Goal: Task Accomplishment & Management: Use online tool/utility

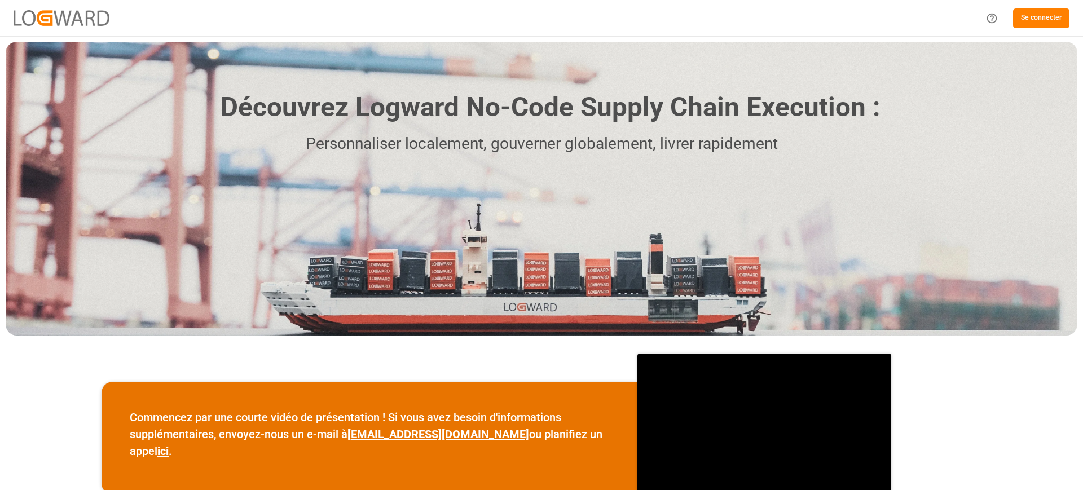
click at [1046, 20] on font "Se connecter" at bounding box center [1041, 18] width 41 height 8
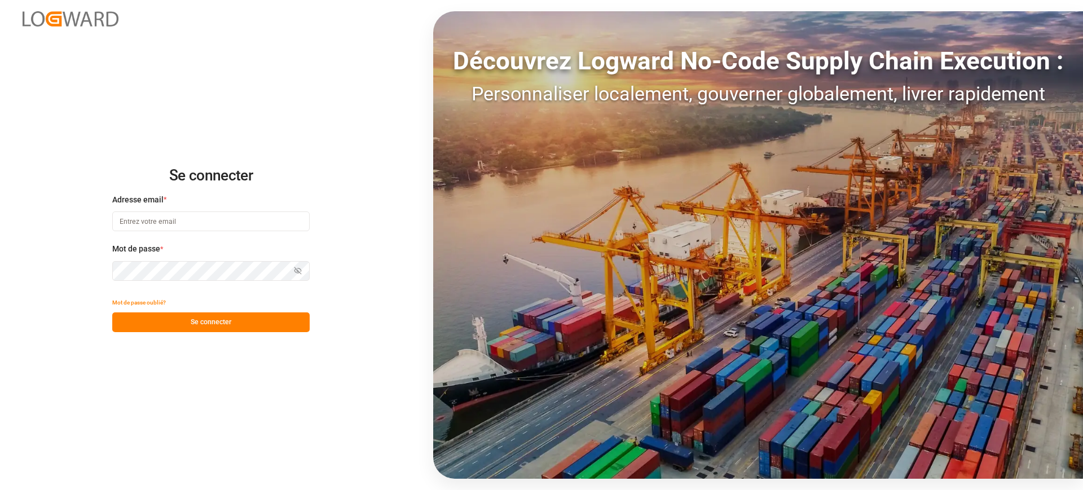
type input "[PERSON_NAME][EMAIL_ADDRESS][DOMAIN_NAME]"
click at [185, 214] on input "[PERSON_NAME][EMAIL_ADDRESS][DOMAIN_NAME]" at bounding box center [210, 221] width 197 height 20
click at [184, 319] on button "Se connecter" at bounding box center [210, 322] width 197 height 20
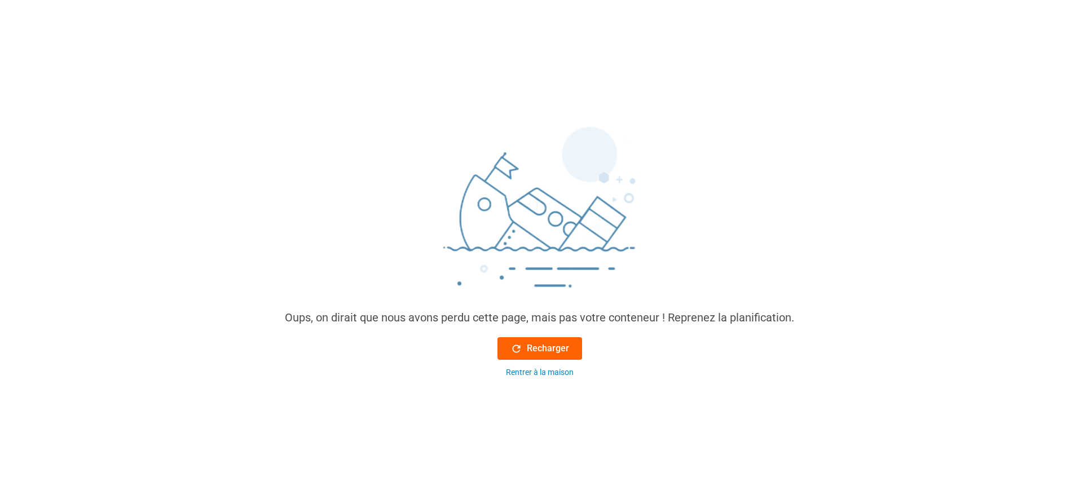
click at [543, 351] on font "Recharger" at bounding box center [548, 348] width 42 height 11
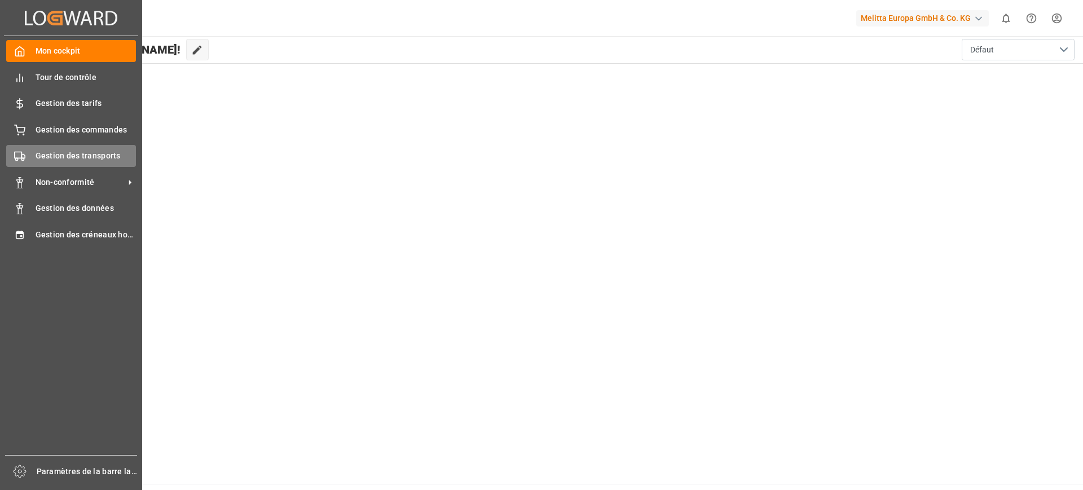
click at [69, 153] on font "Gestion des transports" at bounding box center [78, 155] width 85 height 9
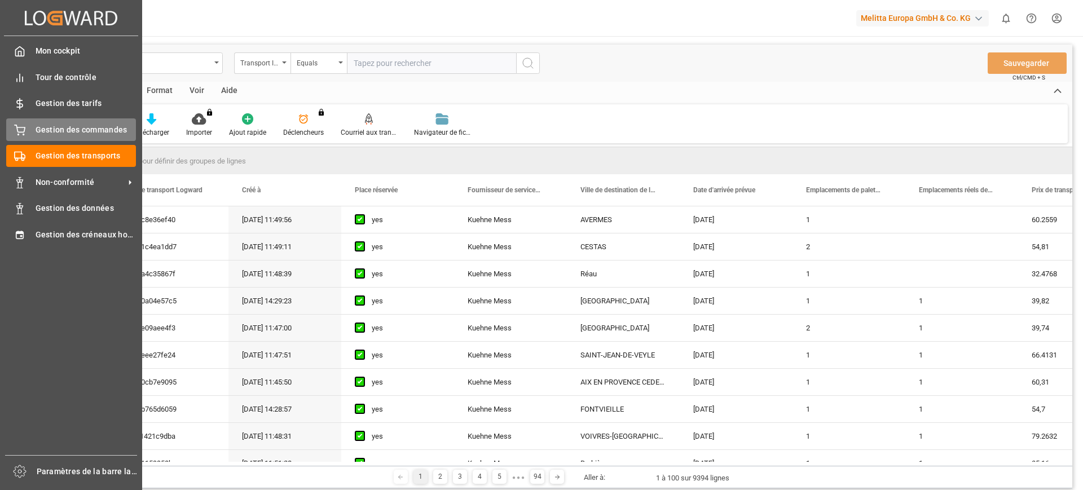
click at [84, 135] on span "Gestion des commandes" at bounding box center [86, 130] width 101 height 12
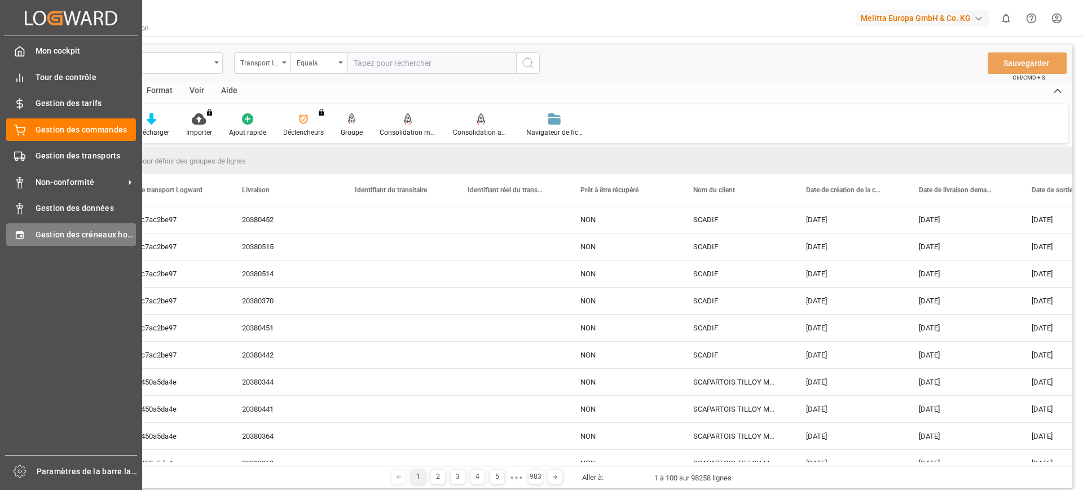
click at [74, 231] on font "Gestion des créneaux horaires" at bounding box center [93, 234] width 114 height 9
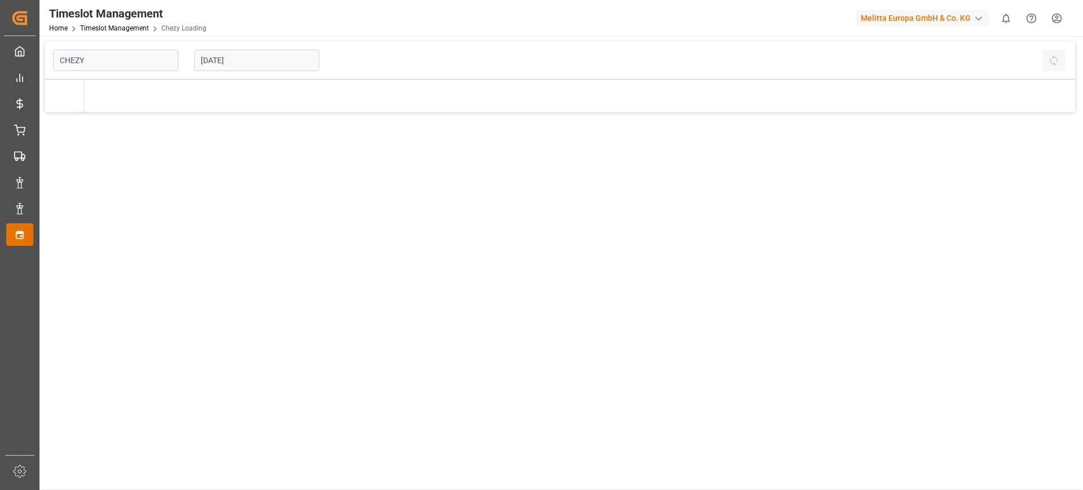
type input "Chezy Loading"
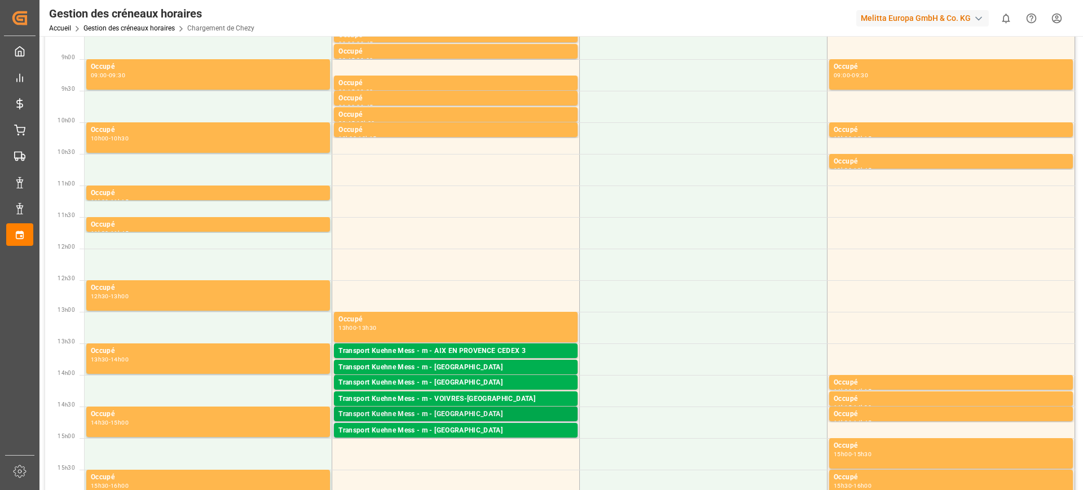
scroll to position [282, 0]
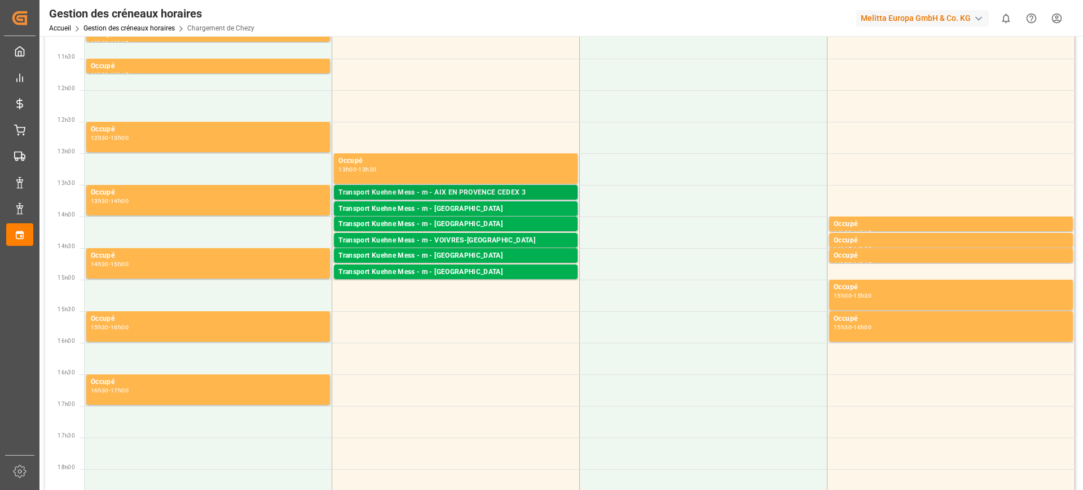
click at [480, 191] on font "Transport Kuehne Mess - m - AIX EN PROVENCE CEDEX 3" at bounding box center [431, 192] width 187 height 8
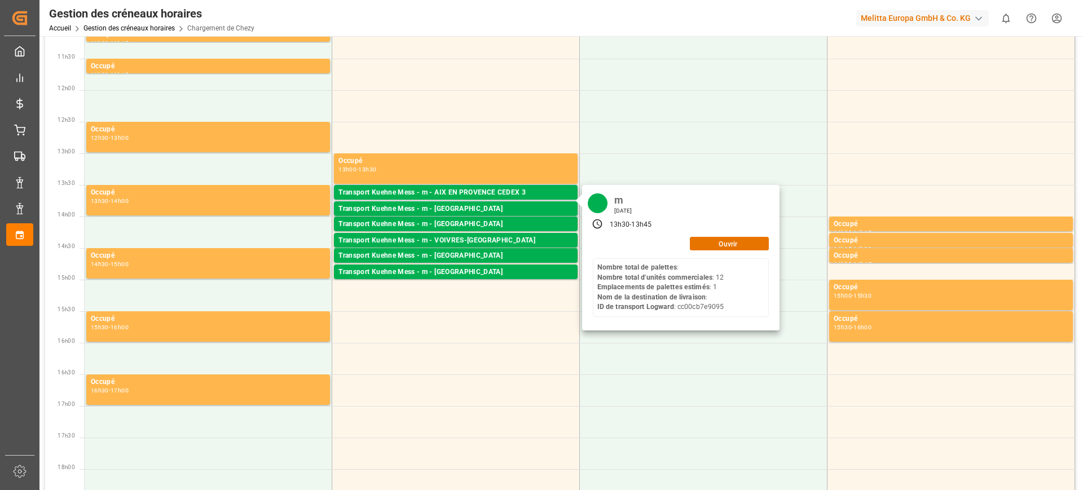
click at [751, 235] on div "m [DATE] 13h30 - 13h45 Ouvrir Nombre total de palettes : Nombre total d'unités …" at bounding box center [680, 258] width 197 height 146
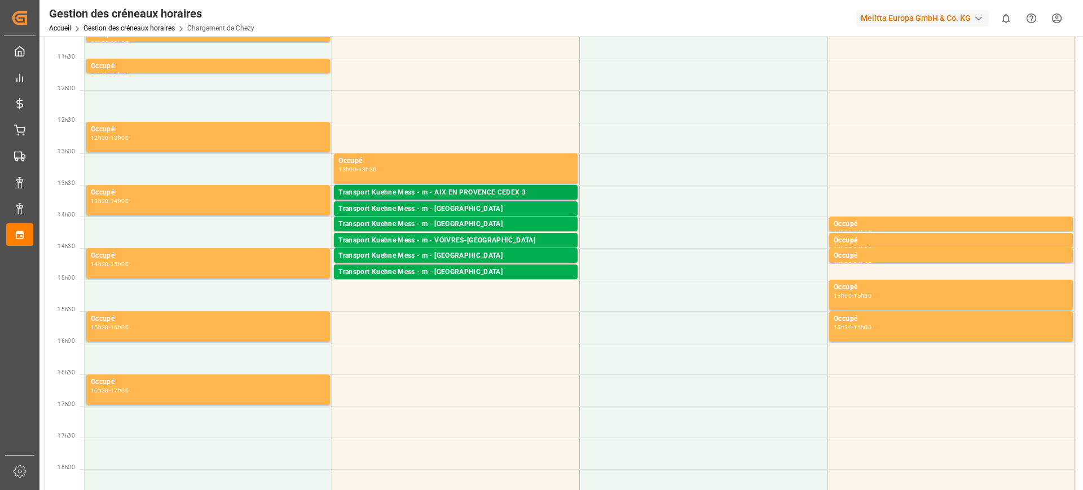
click at [525, 195] on font "Transport Kuehne Mess - m - AIX EN PROVENCE CEDEX 3" at bounding box center [431, 192] width 187 height 8
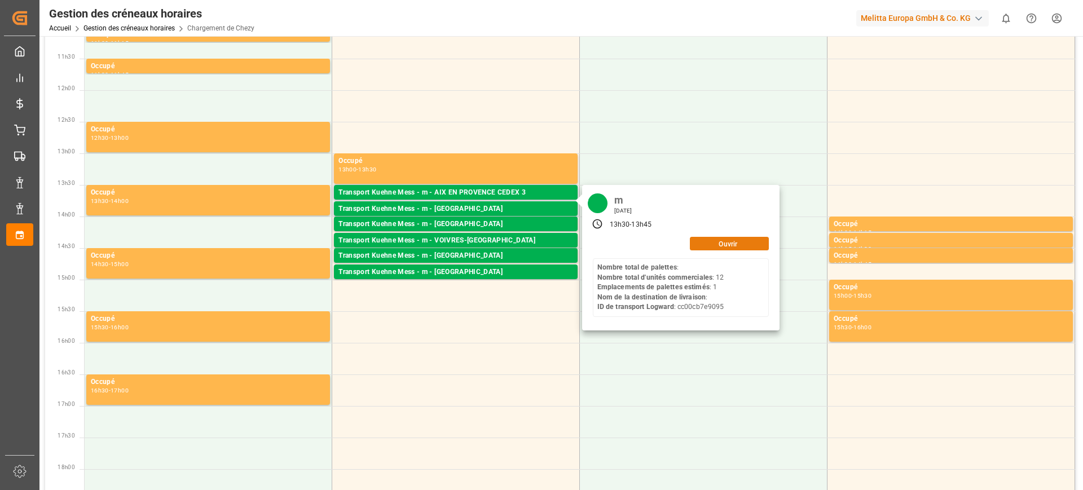
click at [730, 244] on font "Ouvrir" at bounding box center [728, 244] width 19 height 8
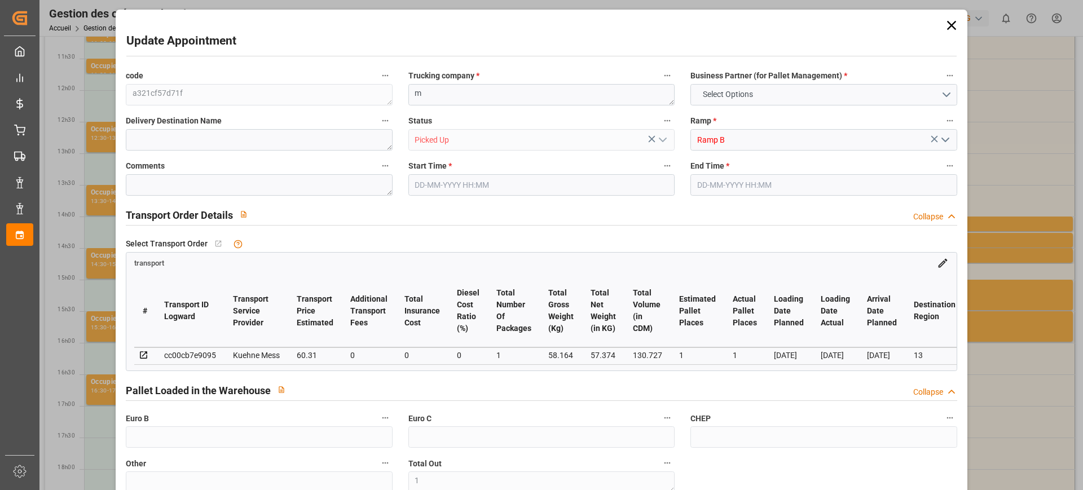
type input "1"
type input "0"
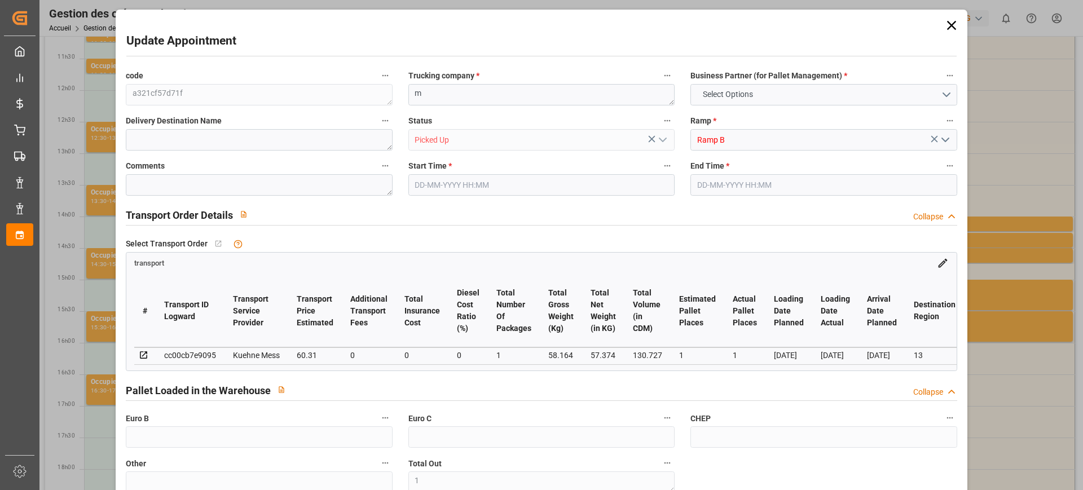
type input "0"
type input "1"
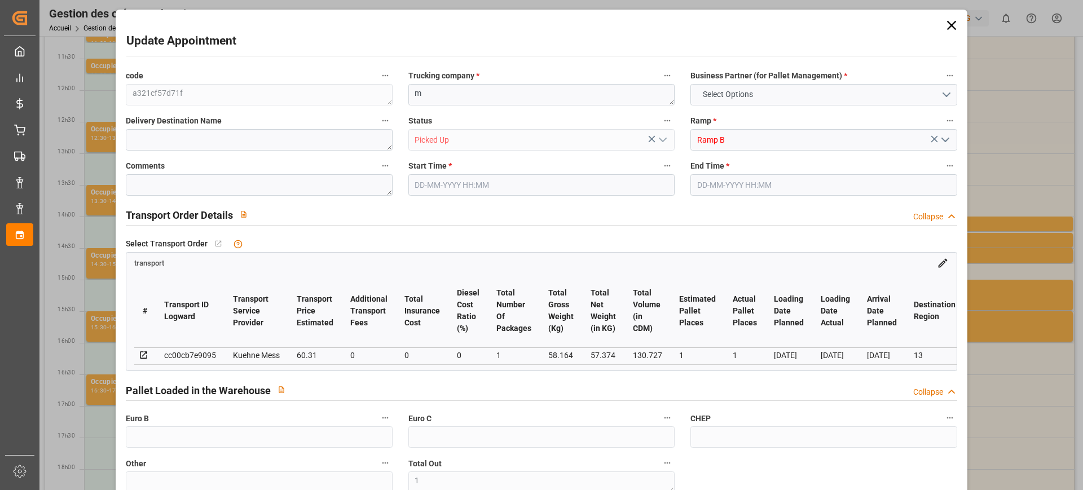
type input "60.31"
type input "0"
type input "60.31"
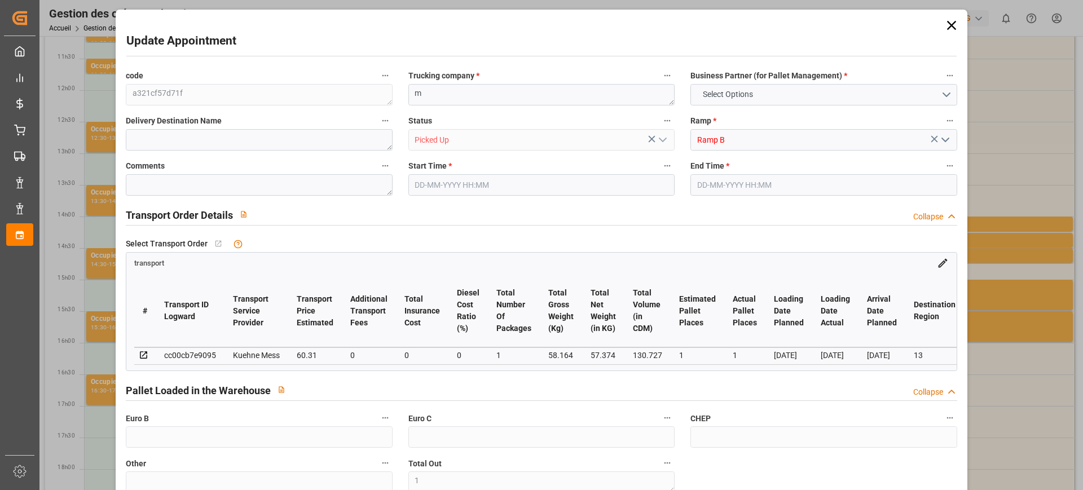
type input "0"
type input "1"
type input "57.374"
type input "81.164"
type input "130.727"
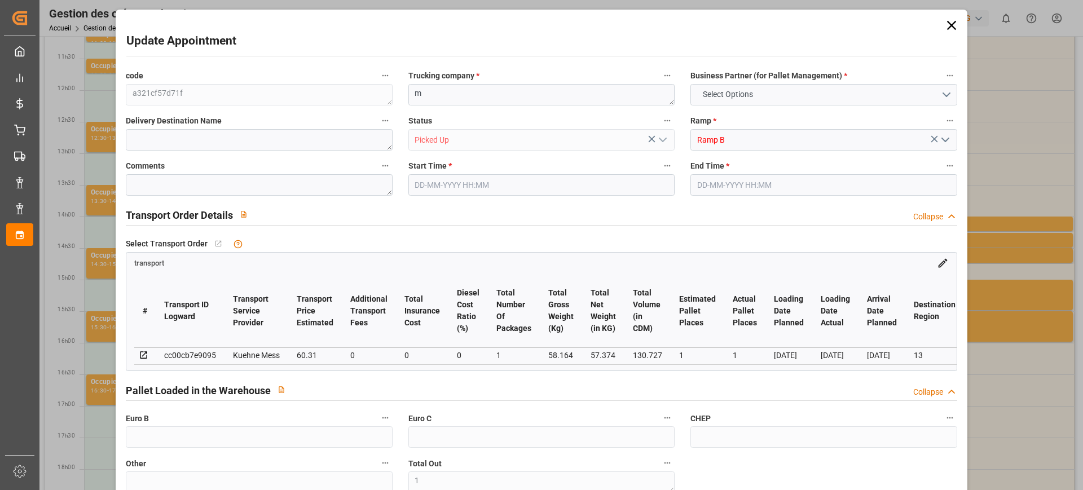
type input "13"
type input "0"
type input "12"
type input "1"
type input "101"
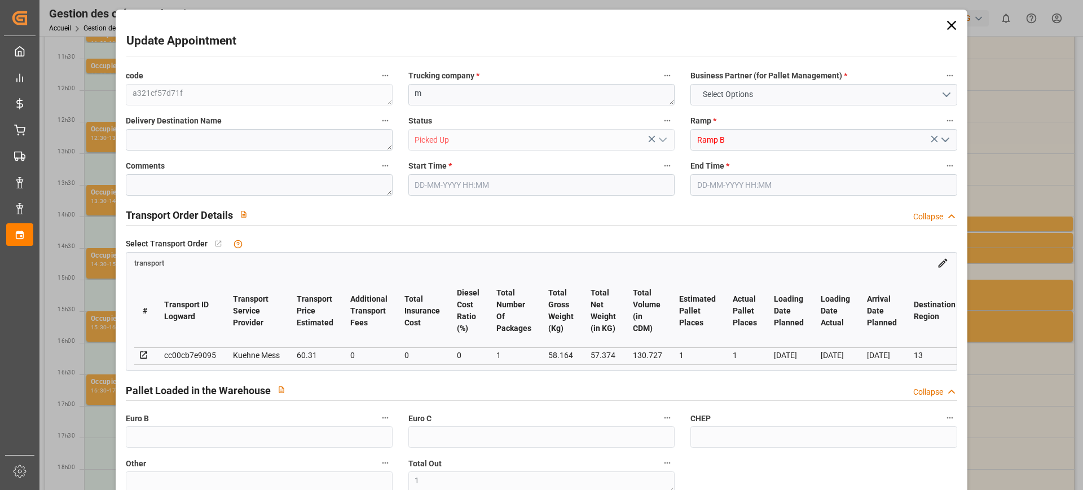
type input "58.164"
type input "0"
type input "4710.8598"
type input "0"
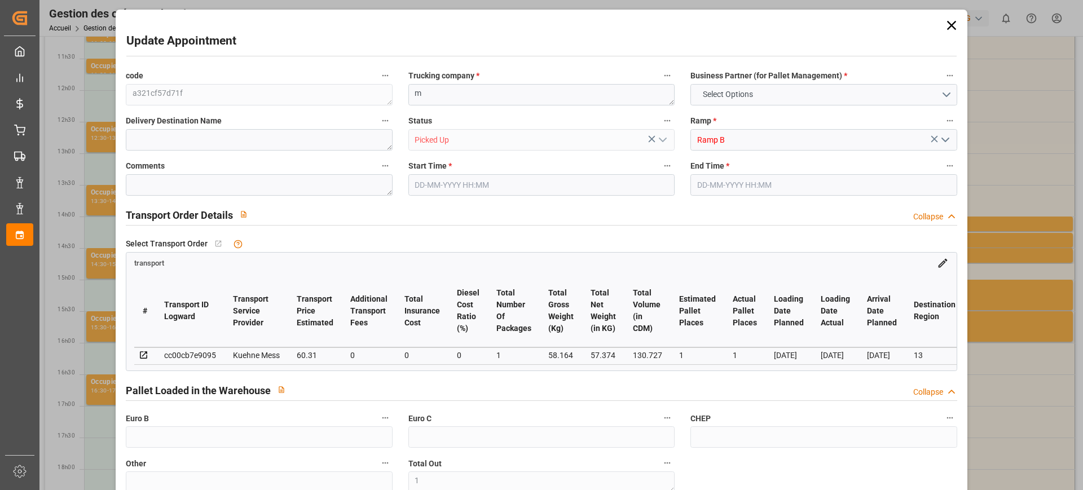
type input "21"
type input "35"
type input "[DATE] 13:30"
type input "[DATE] 13:45"
type input "[DATE] 11:46"
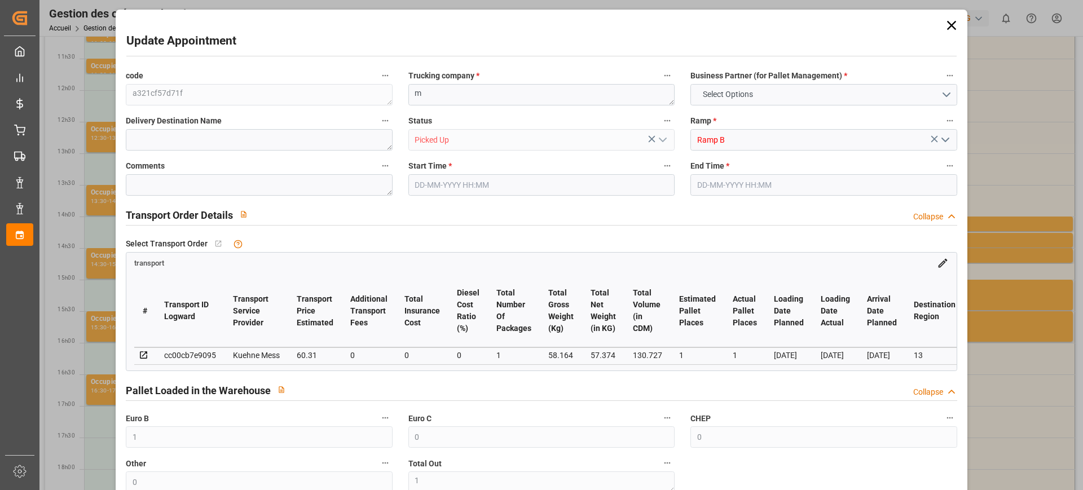
type input "[DATE] 11:45"
type input "[DATE]"
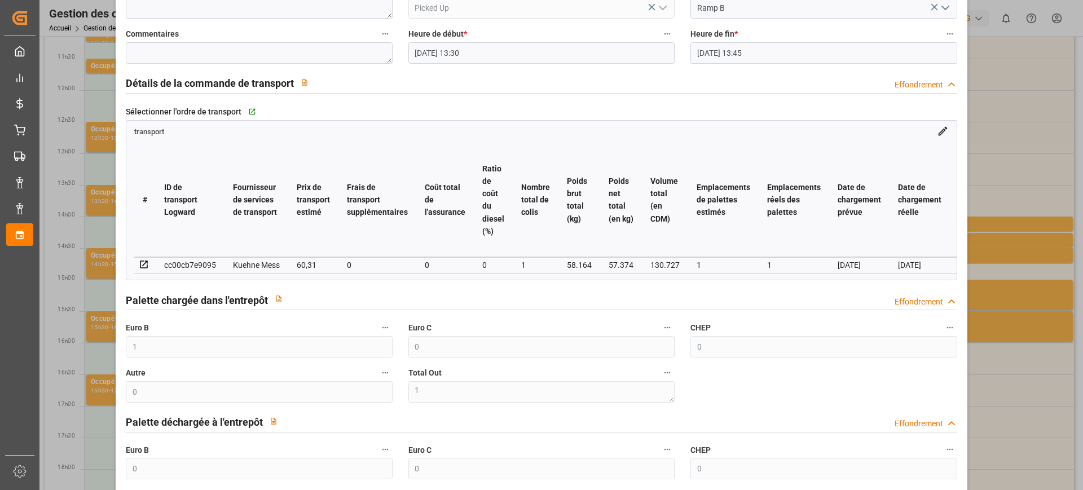
scroll to position [141, 0]
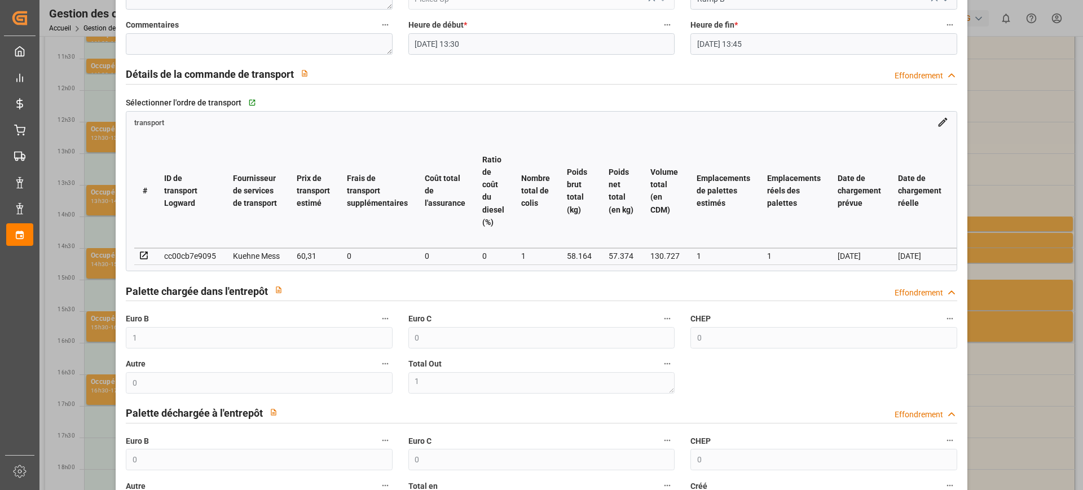
click at [1020, 215] on div "Mise à jour du rendez-vous code a321cf57d71f Entreprise de camionnage * m Parte…" at bounding box center [541, 245] width 1083 height 490
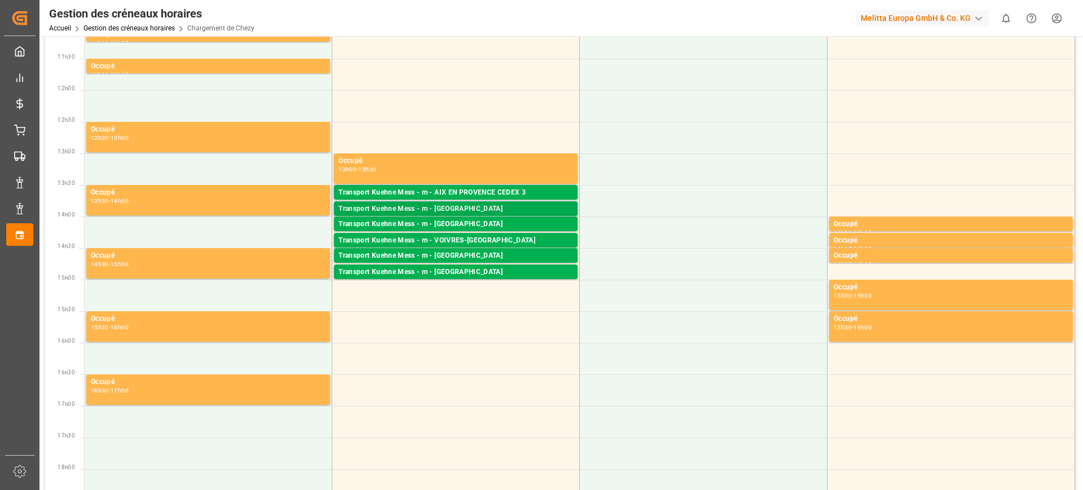
click at [478, 209] on font "Transport Kuehne Mess - m - [GEOGRAPHIC_DATA]" at bounding box center [420, 209] width 164 height 8
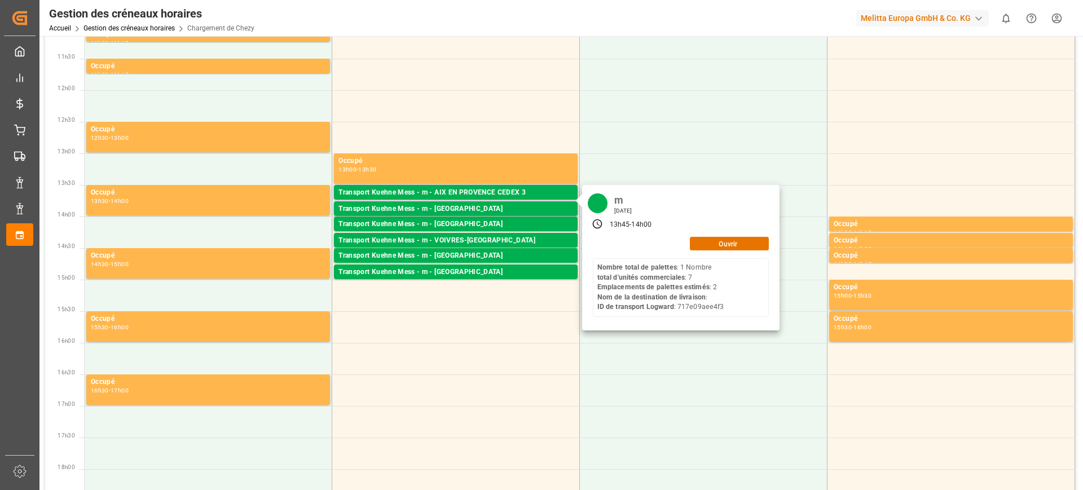
click at [716, 231] on div "13h45 - 14h00" at bounding box center [681, 224] width 192 height 17
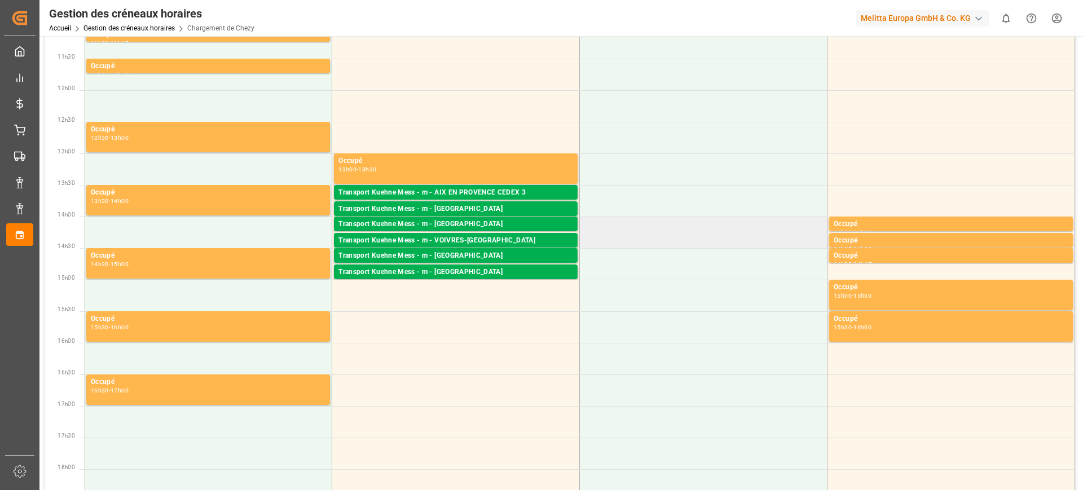
drag, startPoint x: 727, startPoint y: 239, endPoint x: 713, endPoint y: 235, distance: 14.1
click at [724, 239] on td at bounding box center [704, 233] width 248 height 32
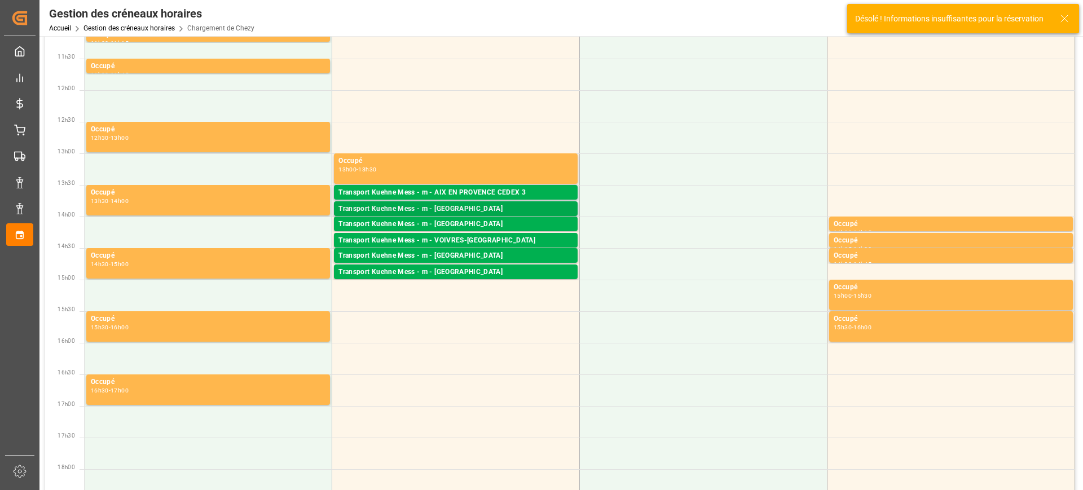
click at [483, 204] on div "Transport Kuehne Mess - m - [GEOGRAPHIC_DATA]" at bounding box center [455, 209] width 235 height 11
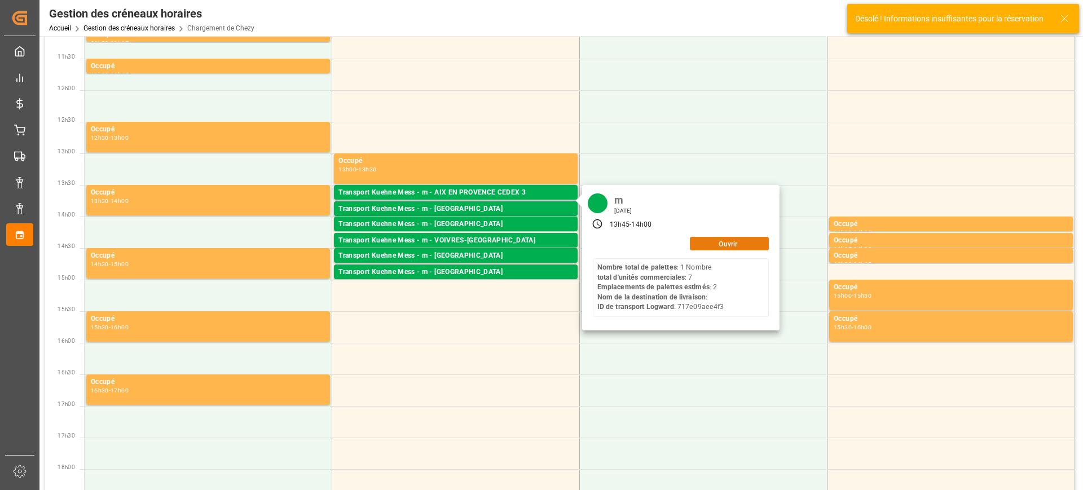
click at [743, 243] on button "Ouvrir" at bounding box center [729, 244] width 79 height 14
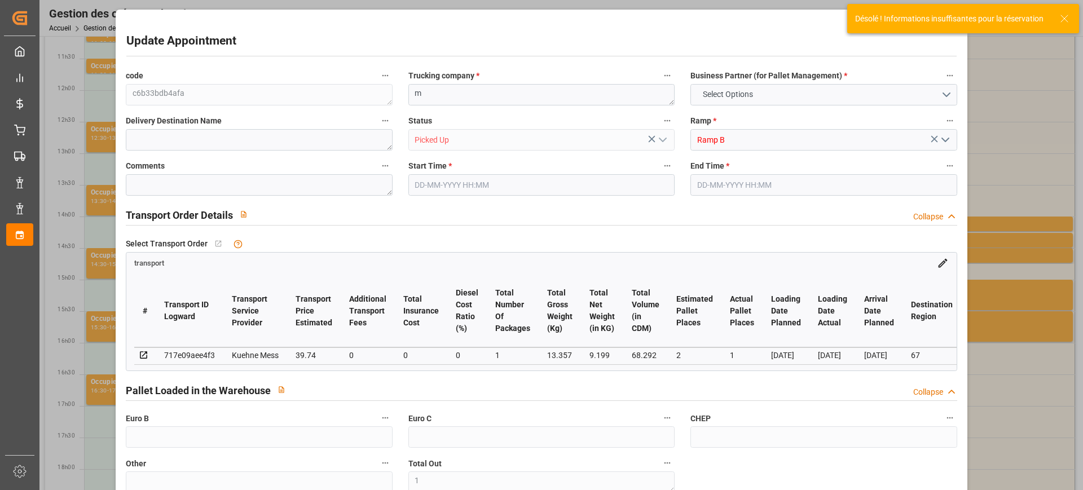
type input "0"
type input "1"
type input "0"
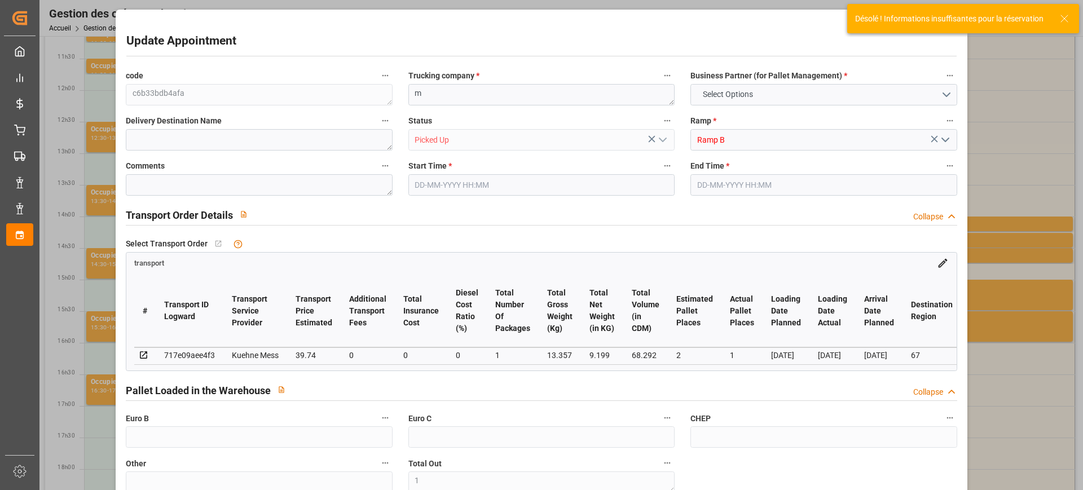
type input "0"
type input "2"
type input "1"
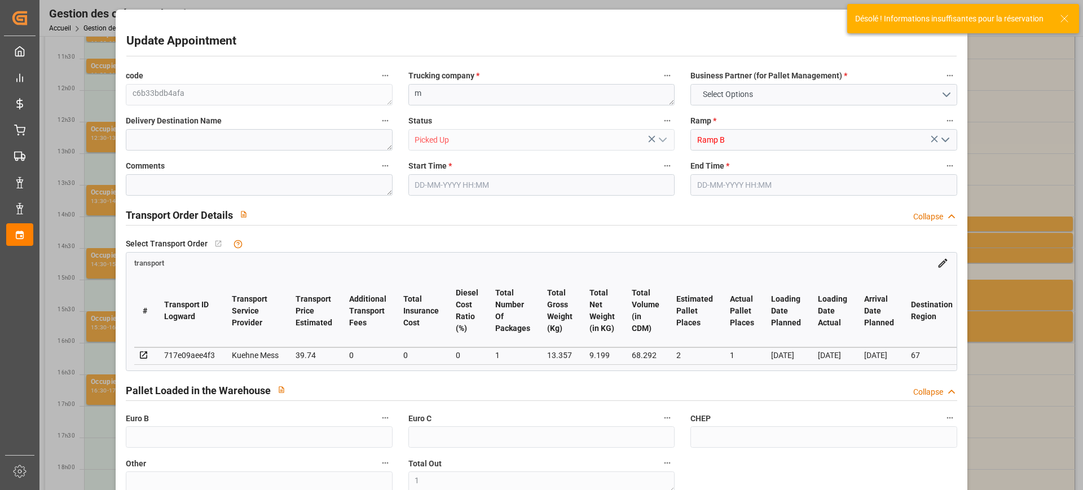
type input "39.74"
type input "0"
type input "39.74"
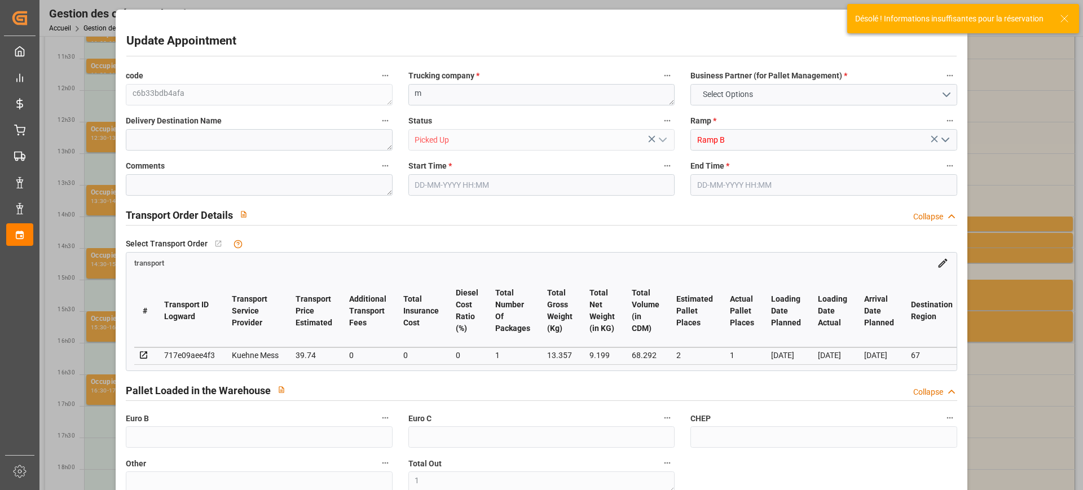
type input "0"
type input "1"
type input "9.199"
type input "36.356"
type input "68.292"
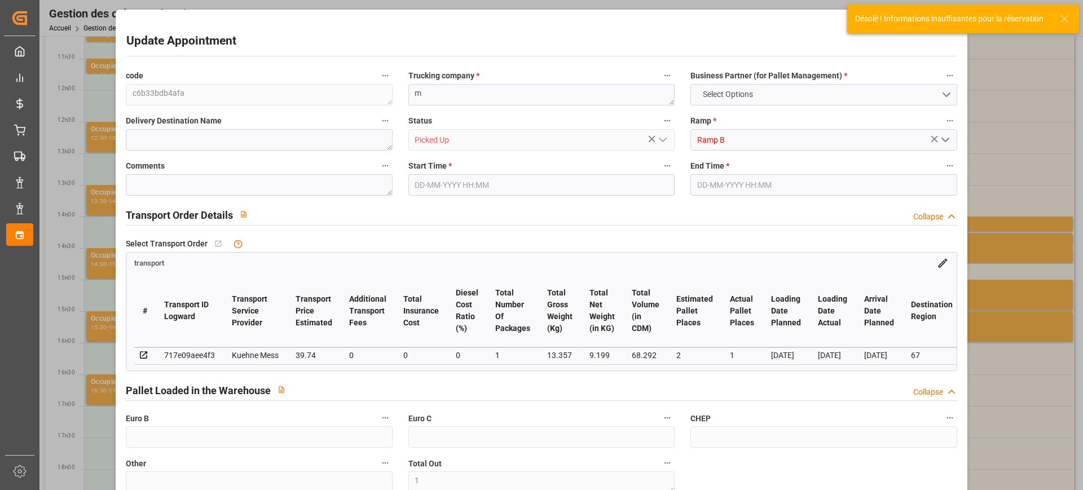
type input "67"
type input "1"
type input "7"
type input "2"
type input "101"
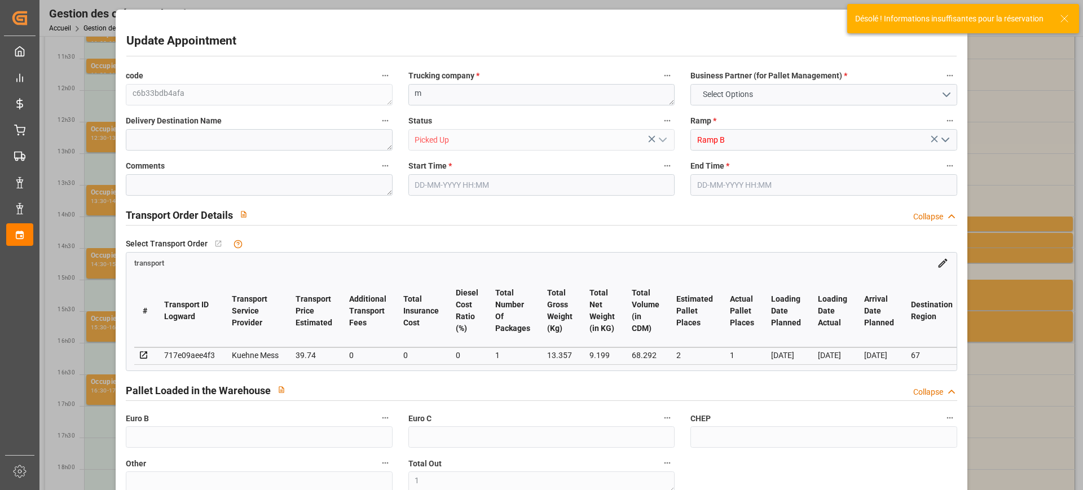
type input "13.357"
type input "0"
type input "4710.8598"
type input "0"
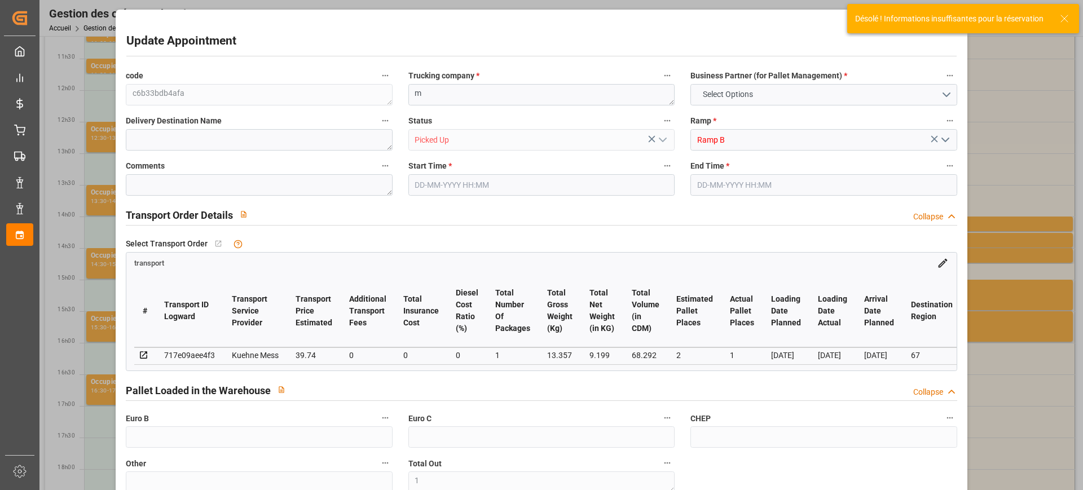
type input "21"
type input "35"
type input "[DATE] 13:45"
type input "[DATE] 14:00"
type input "[DATE] 11:47"
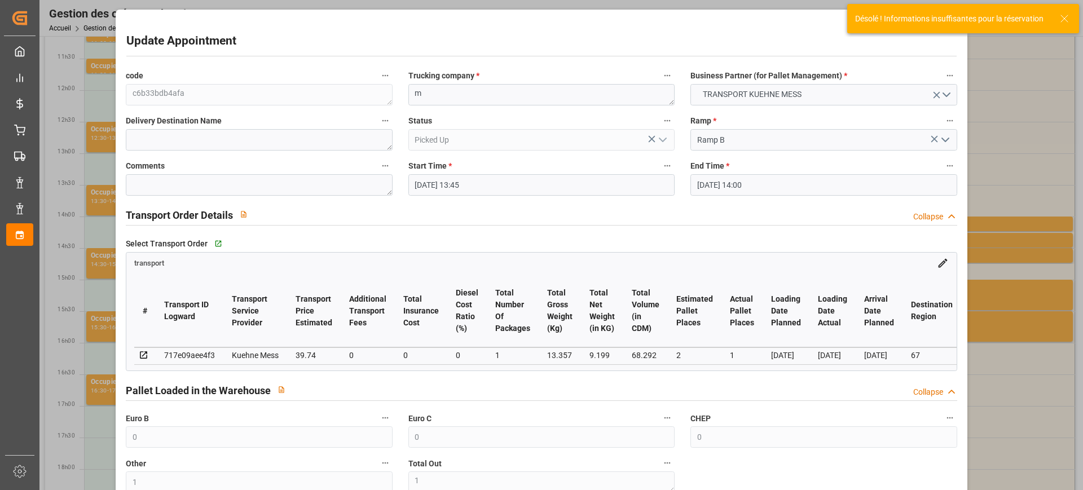
type input "[DATE] 11:47"
type input "[DATE]"
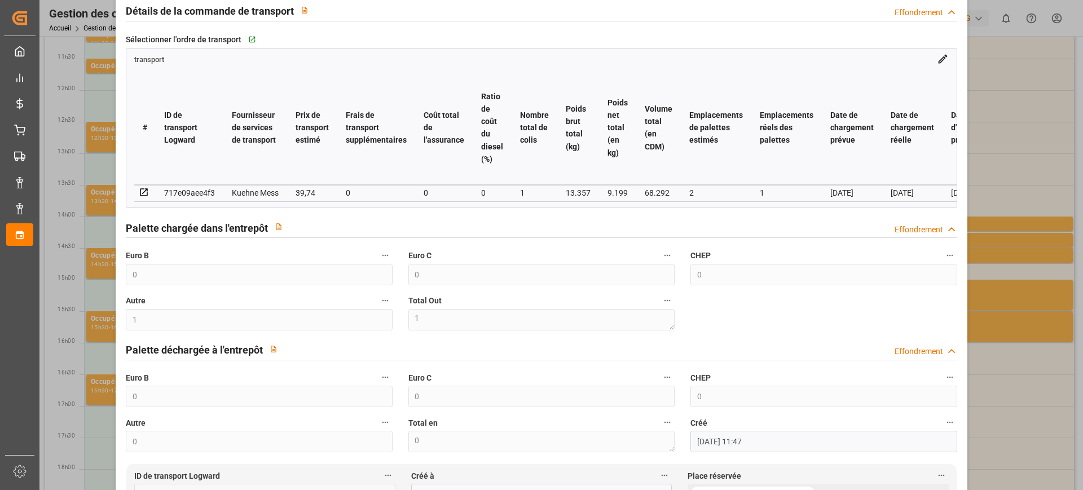
scroll to position [211, 0]
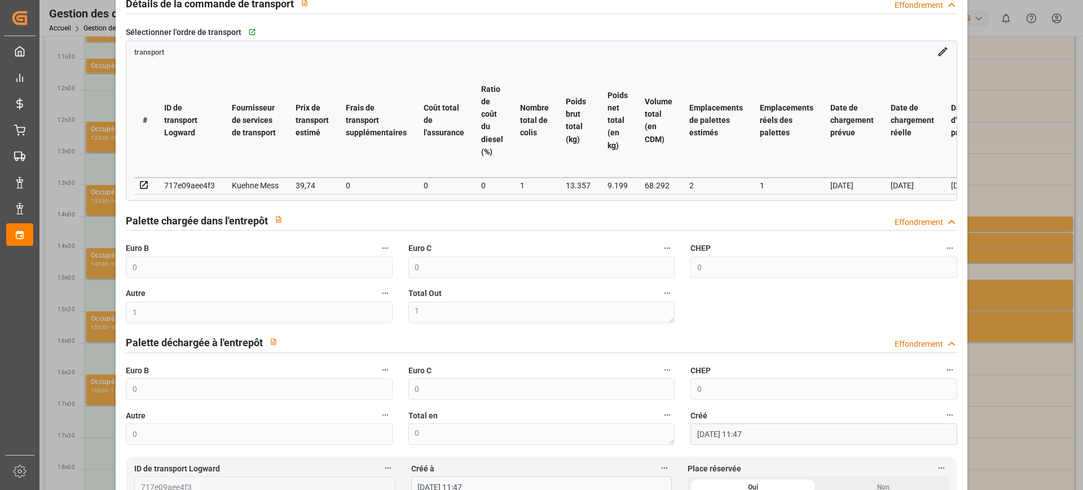
click at [983, 193] on div "Mise à jour du rendez-vous code c6b33bdb4afa Entreprise de camionnage * m Parte…" at bounding box center [541, 245] width 1083 height 490
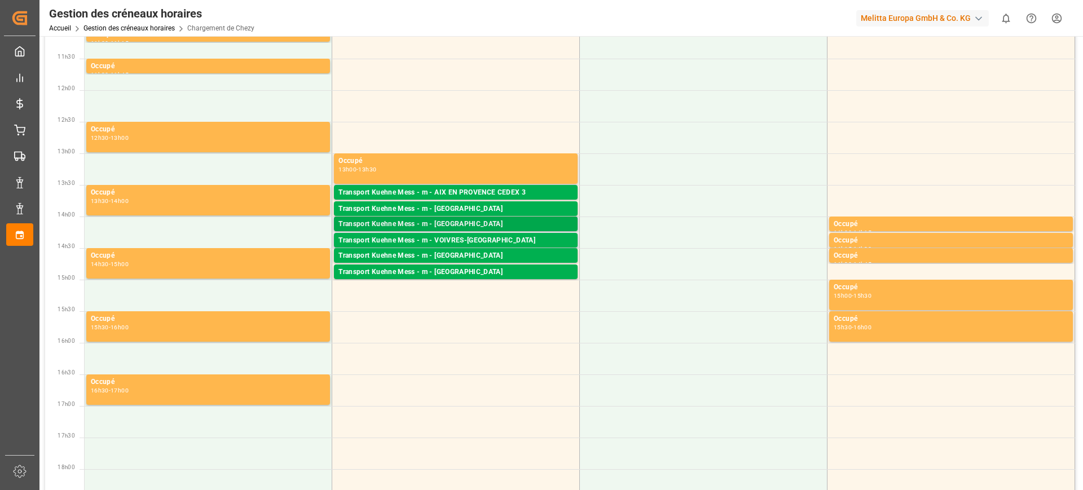
click at [475, 225] on font "Transport Kuehne Mess - m - [GEOGRAPHIC_DATA]" at bounding box center [420, 224] width 164 height 8
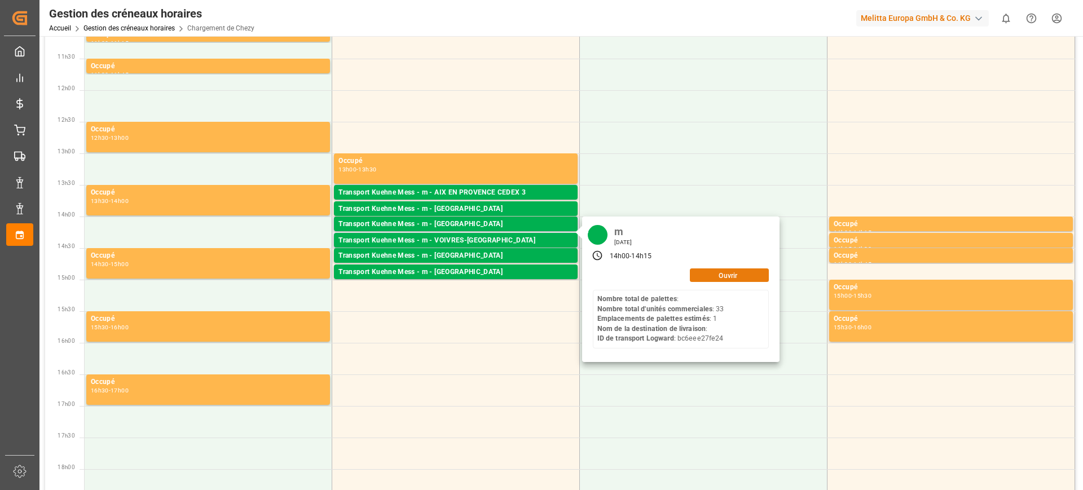
click at [729, 271] on font "Ouvrir" at bounding box center [728, 275] width 19 height 8
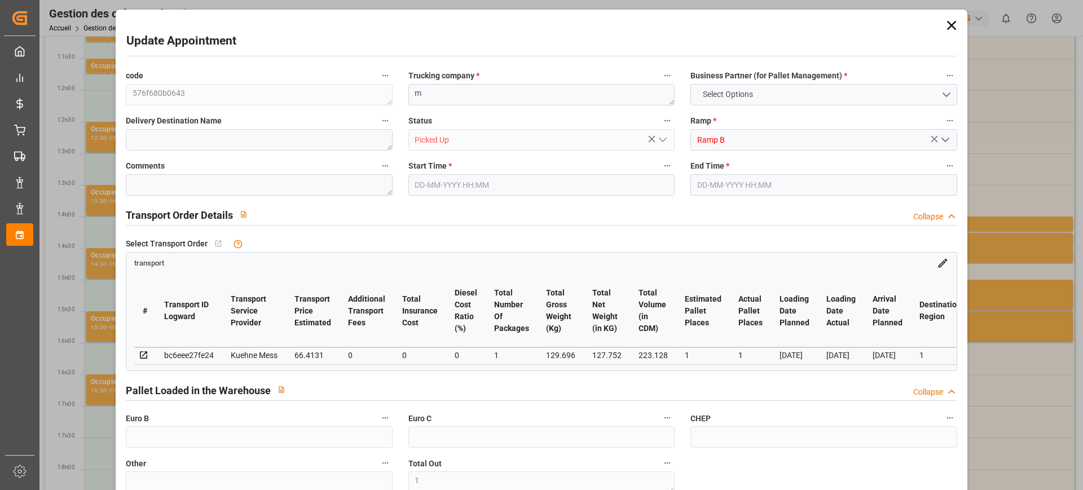
type input "1"
type input "0"
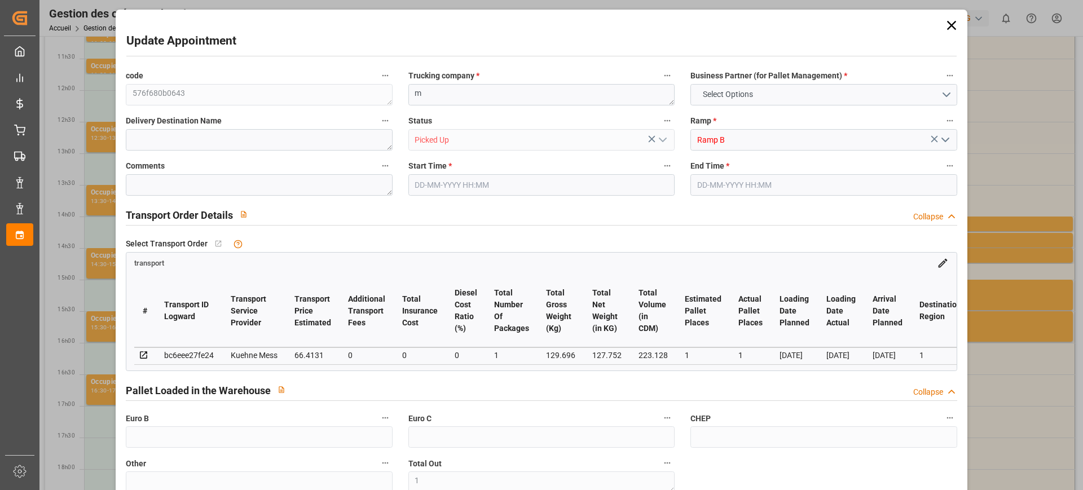
type input "0"
type input "1"
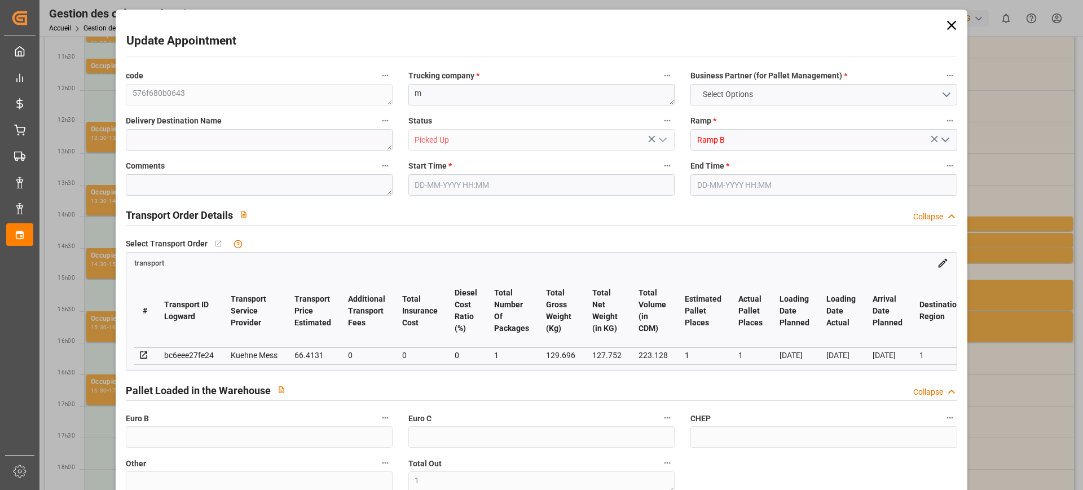
type input "66.4131"
type input "0"
type input "66.4131"
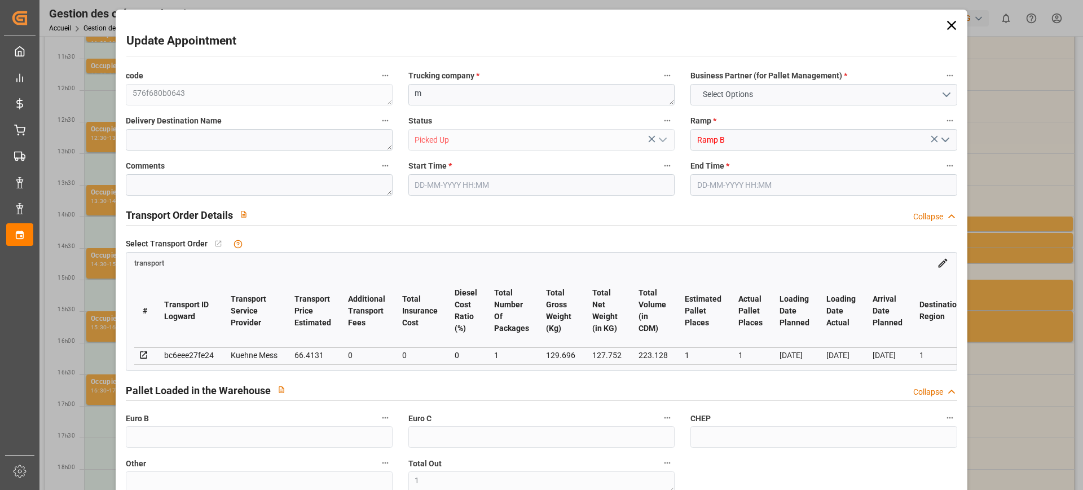
type input "0"
type input "1"
type input "127.752"
type input "175.696"
type input "223.128"
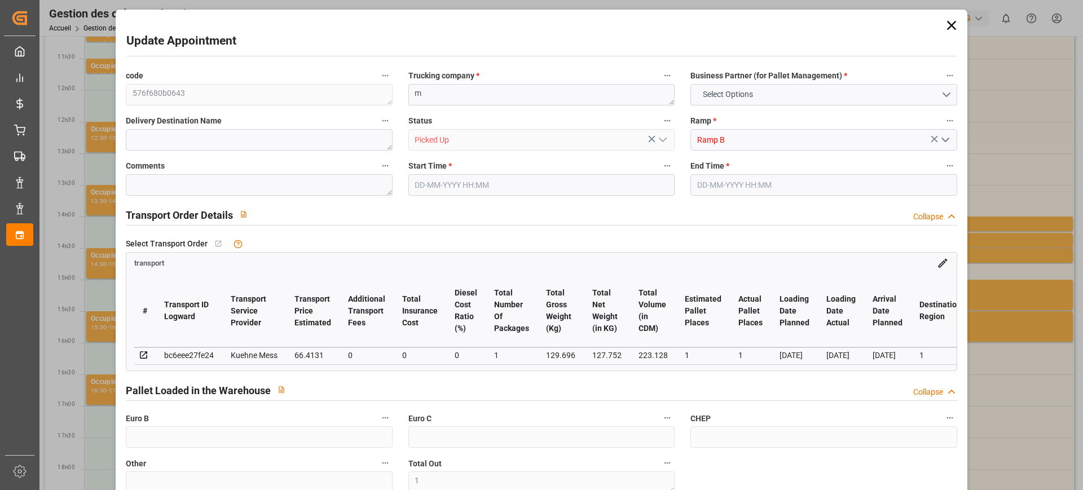
type input "1"
type input "0"
type input "33"
type input "2"
type input "101"
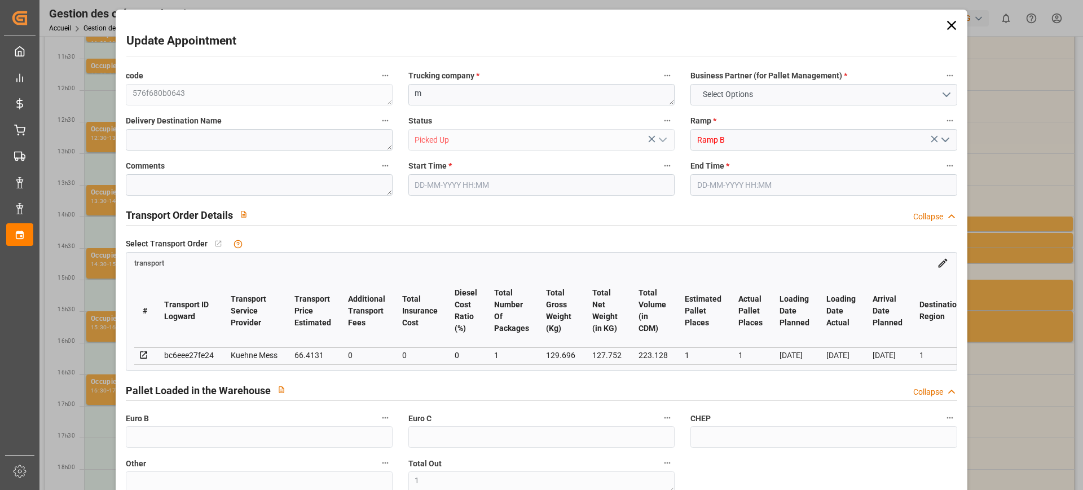
type input "129.696"
type input "0"
type input "4710.8598"
type input "0"
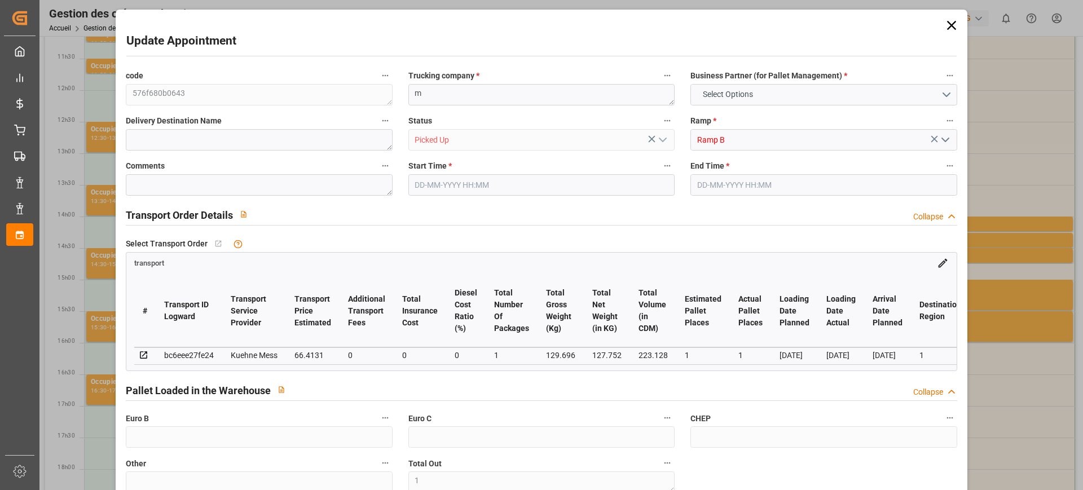
type input "21"
type input "35"
type input "[DATE] 14:00"
type input "[DATE] 14:15"
type input "[DATE] 11:48"
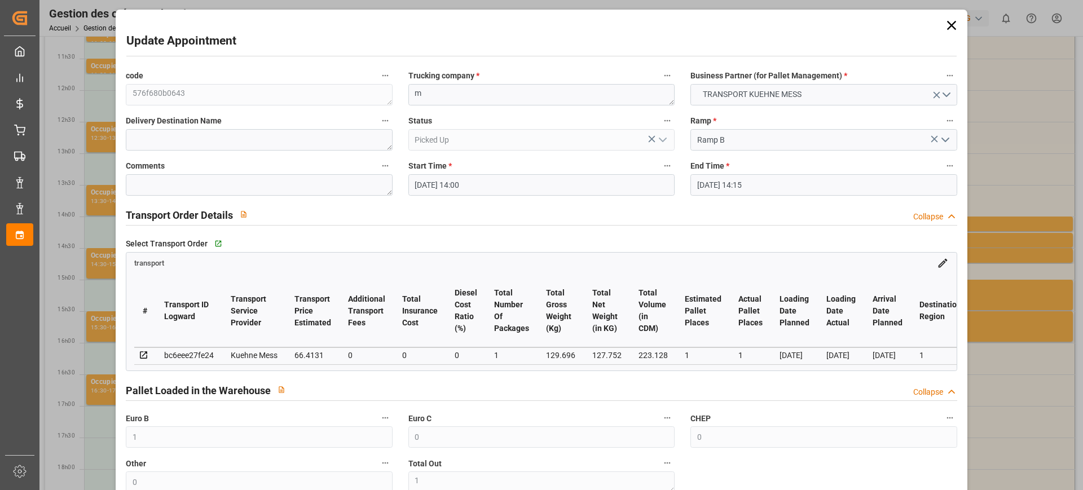
type input "[DATE] 11:47"
type input "[DATE]"
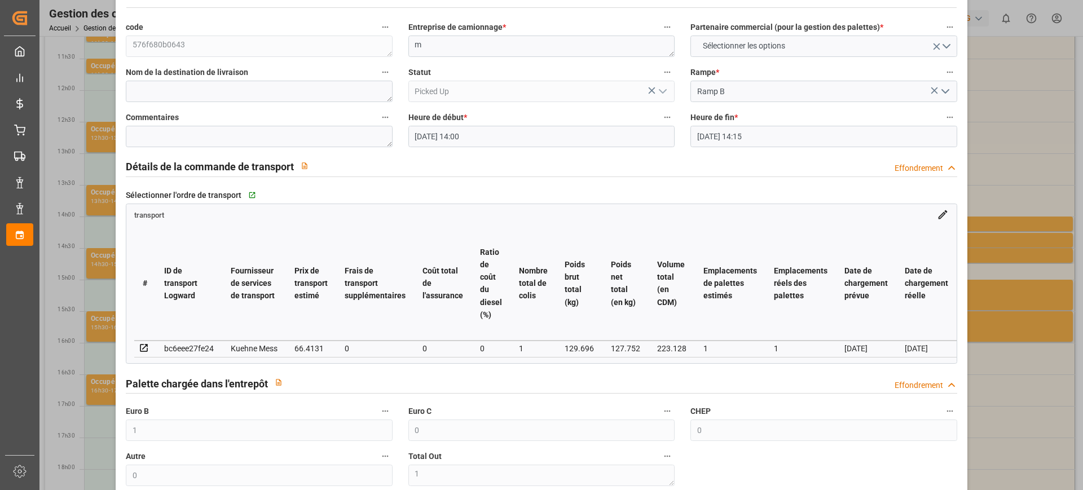
scroll to position [70, 0]
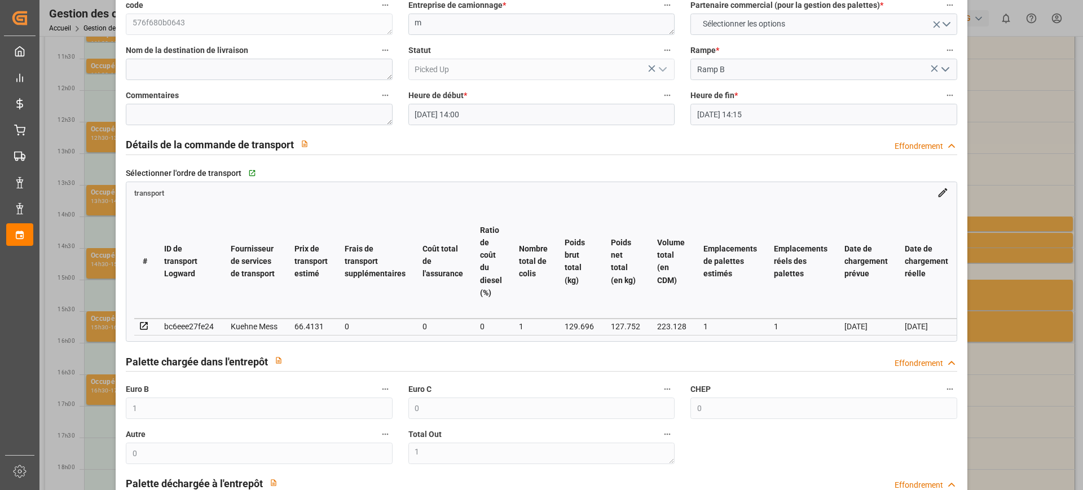
drag, startPoint x: 1012, startPoint y: 168, endPoint x: 841, endPoint y: 194, distance: 172.9
click at [1013, 168] on div "Mise à jour du rendez-vous code 576f680b0643 Entreprise de camionnage * m Parte…" at bounding box center [541, 245] width 1083 height 490
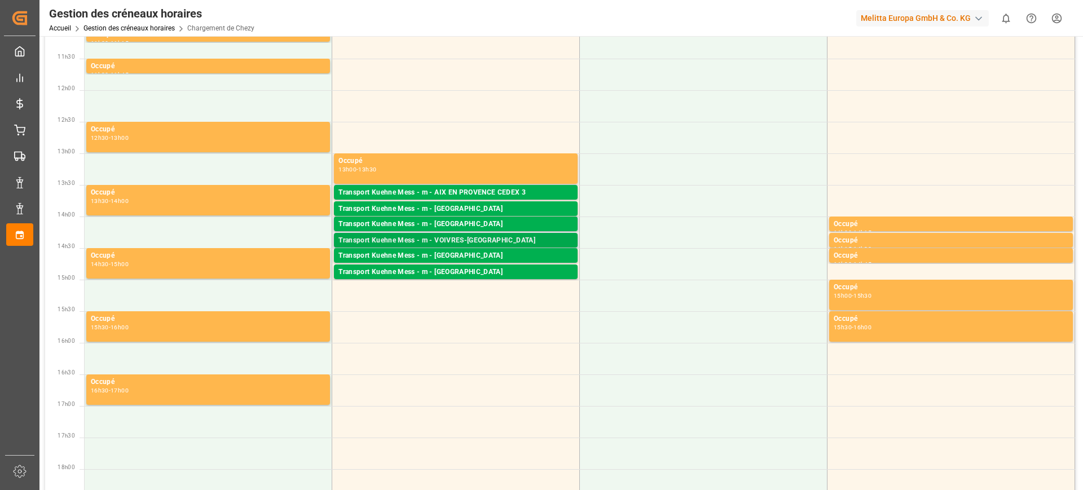
click at [472, 237] on font "Transport Kuehne Mess - m - VOIVRES-[GEOGRAPHIC_DATA]" at bounding box center [436, 240] width 197 height 8
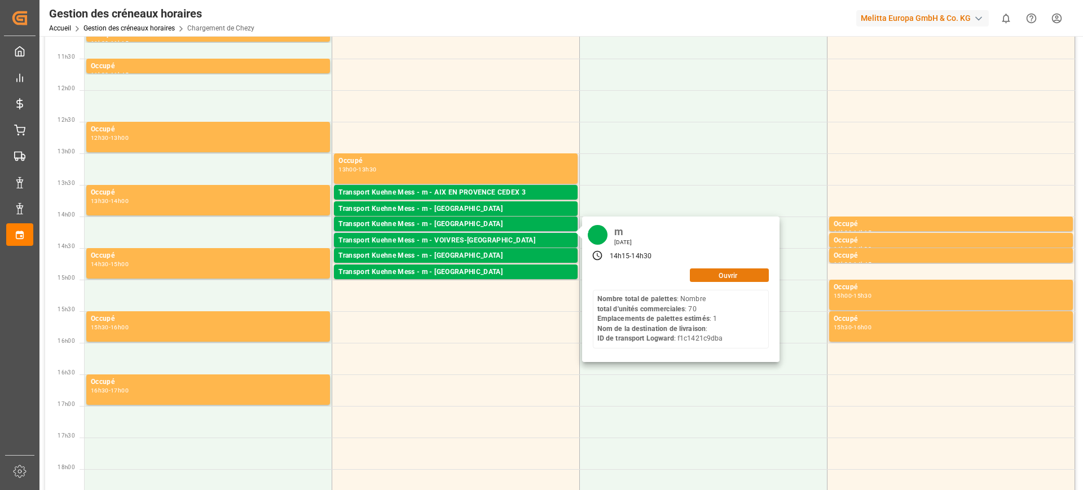
click at [724, 278] on font "Ouvrir" at bounding box center [728, 275] width 19 height 8
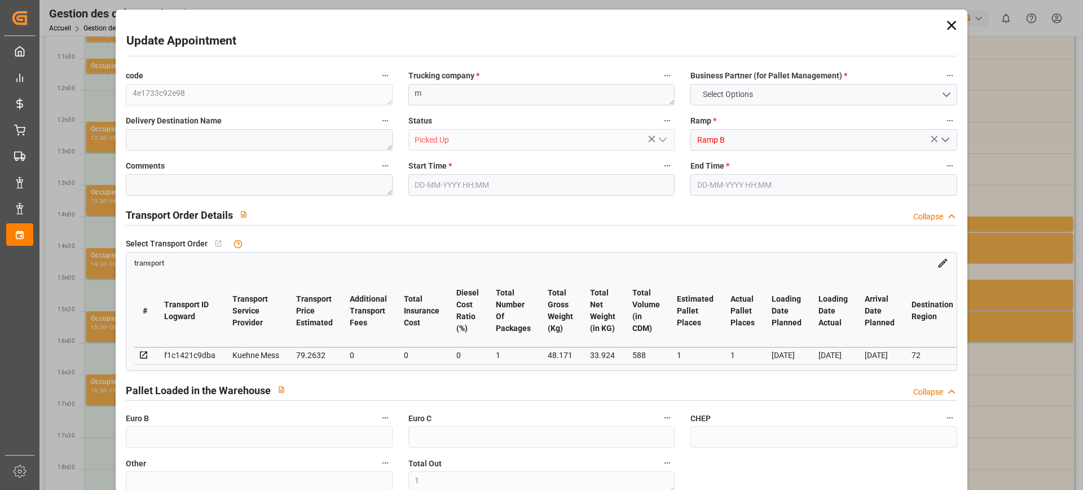
type input "1"
type input "0"
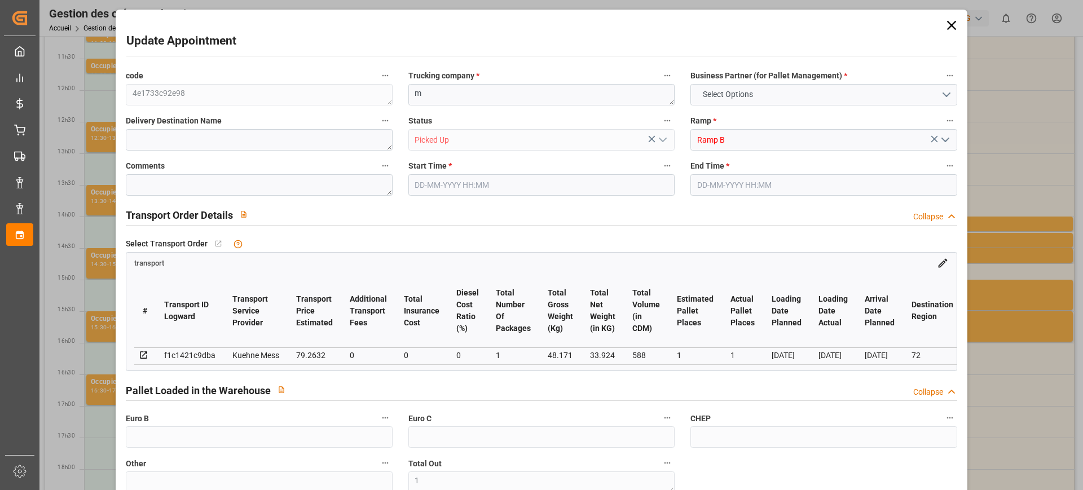
type input "0"
type input "1"
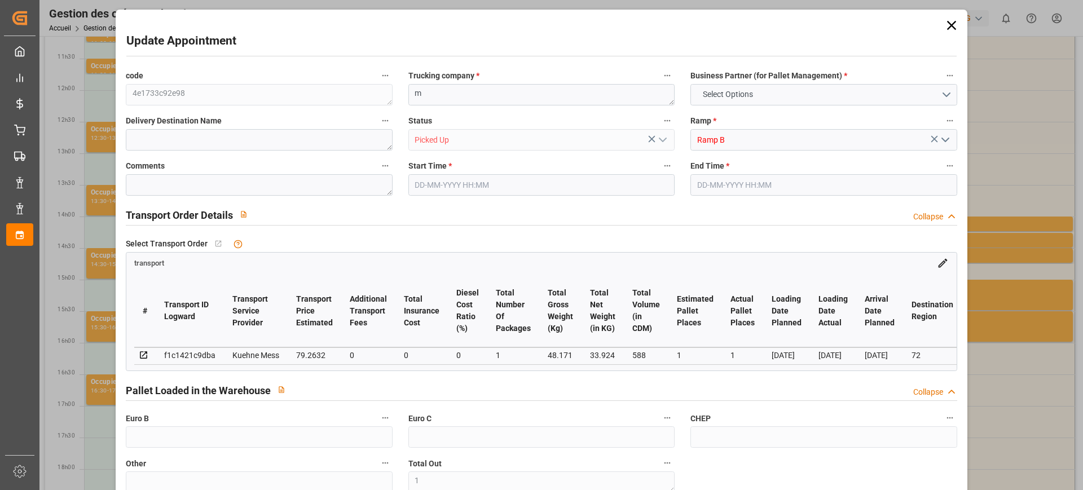
type input "79.2632"
type input "0"
type input "79.2632"
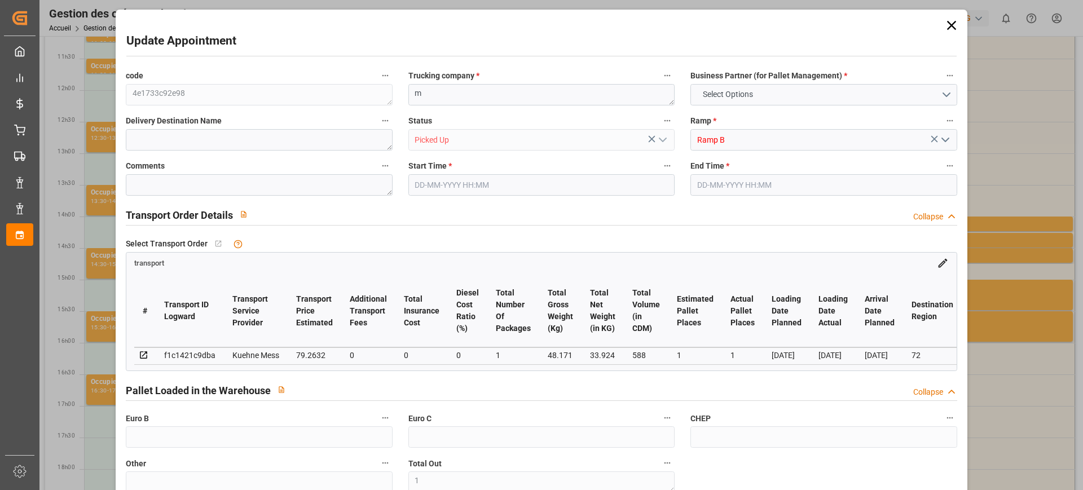
type input "0"
type input "1"
type input "33.924"
type input "232.171"
type input "588"
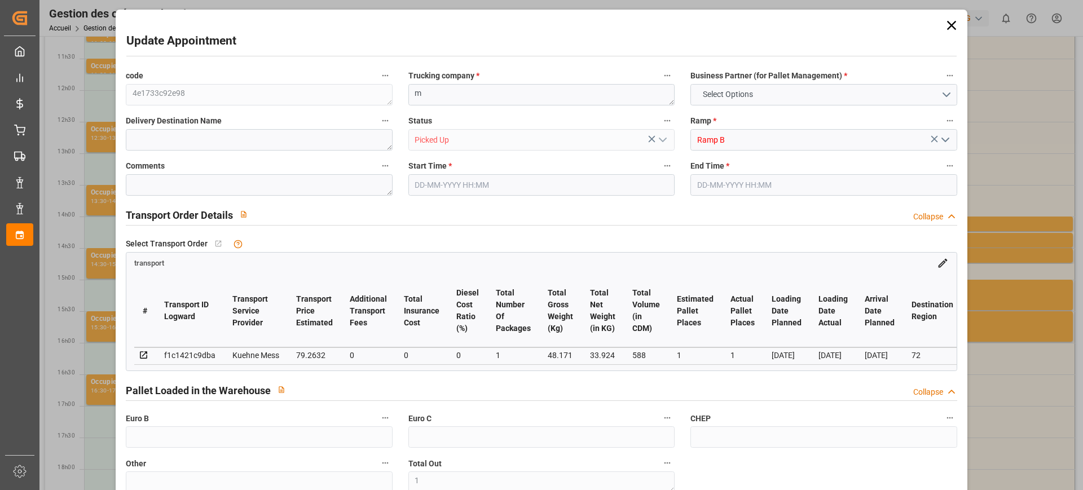
type input "72"
type input "0"
type input "70"
type input "8"
type input "101"
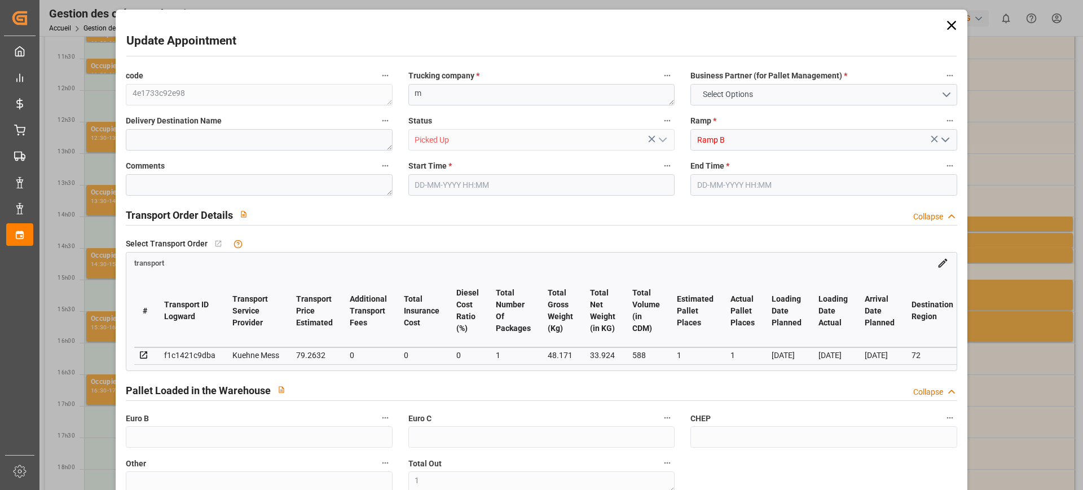
type input "48.171"
type input "0"
type input "4710.8598"
type input "0"
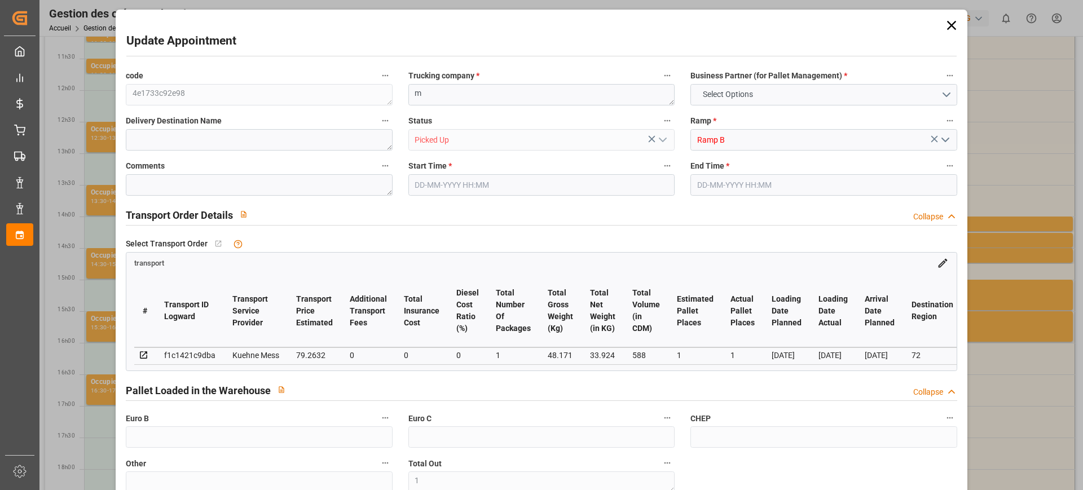
type input "21"
type input "35"
type input "[DATE] 14:15"
type input "[DATE] 14:30"
type input "[DATE] 11:48"
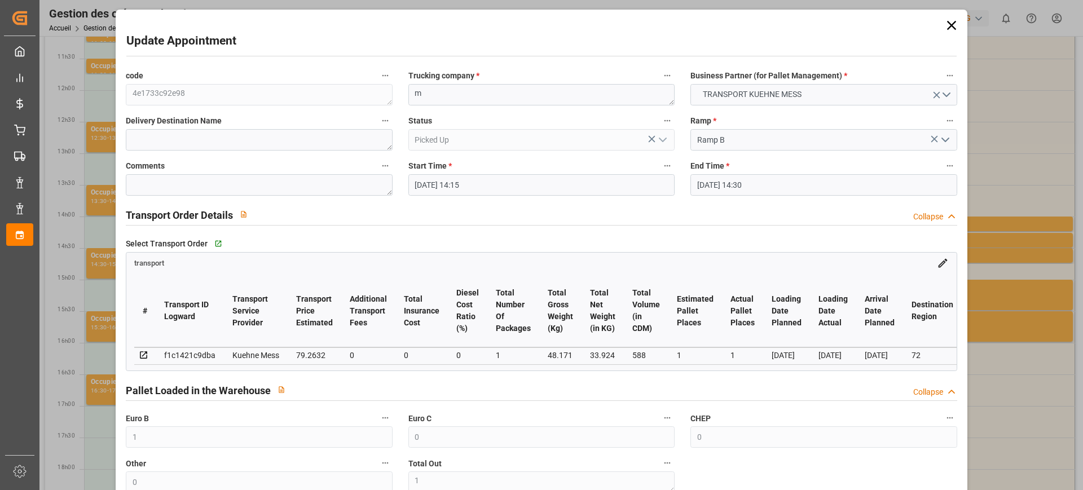
type input "[DATE] 11:48"
type input "[DATE]"
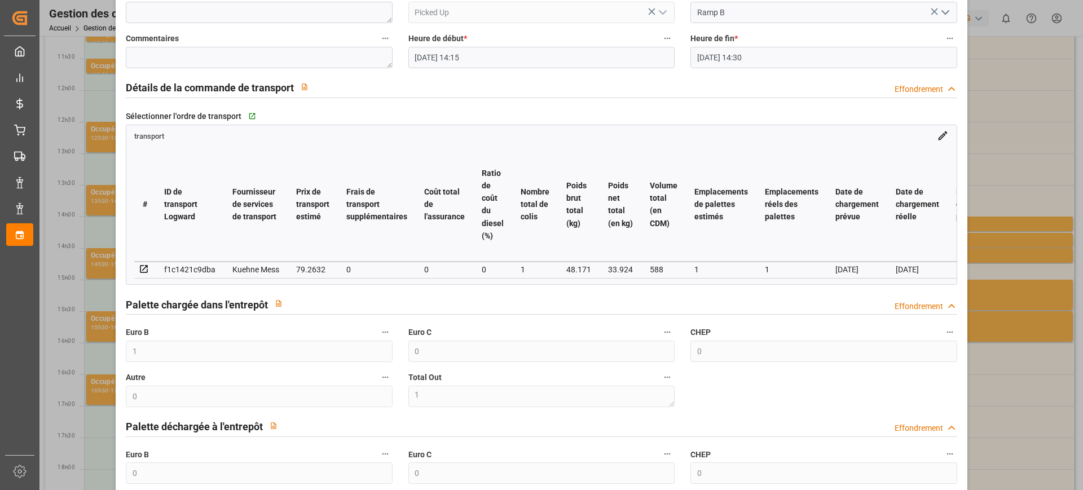
scroll to position [141, 0]
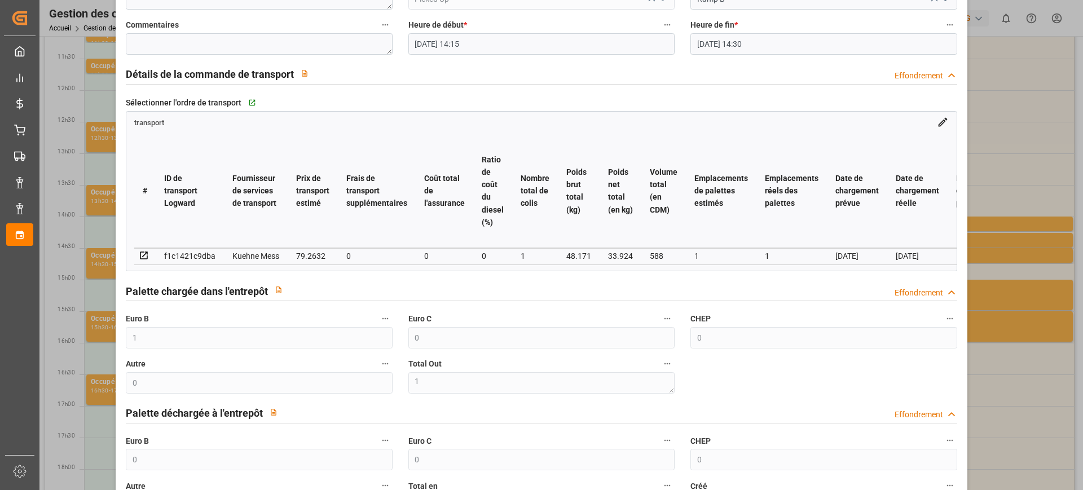
click at [1000, 305] on div "Mise à jour du rendez-vous code 4e1733c92e98 Entreprise de camionnage * m Parte…" at bounding box center [541, 245] width 1083 height 490
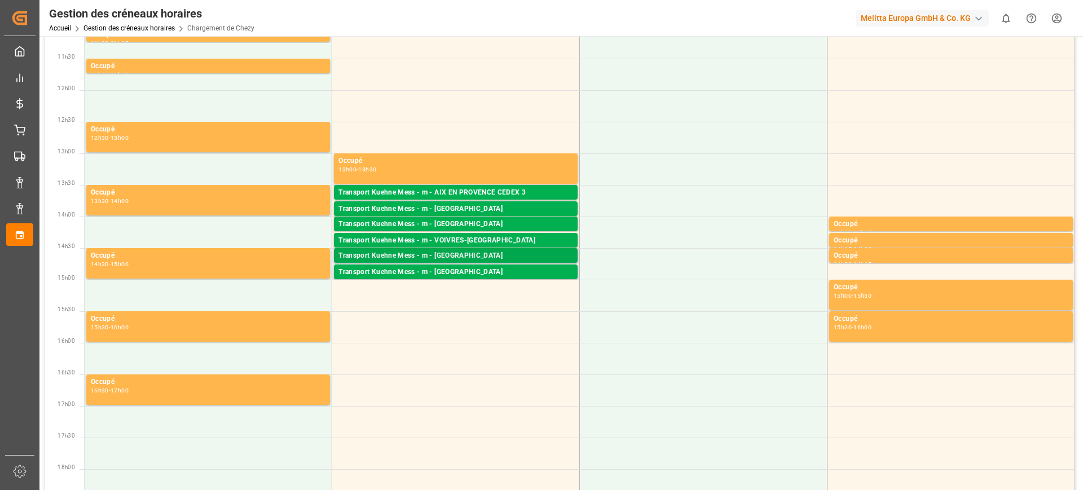
click at [477, 252] on font "Transport Kuehne Mess - m - [GEOGRAPHIC_DATA]" at bounding box center [420, 256] width 164 height 8
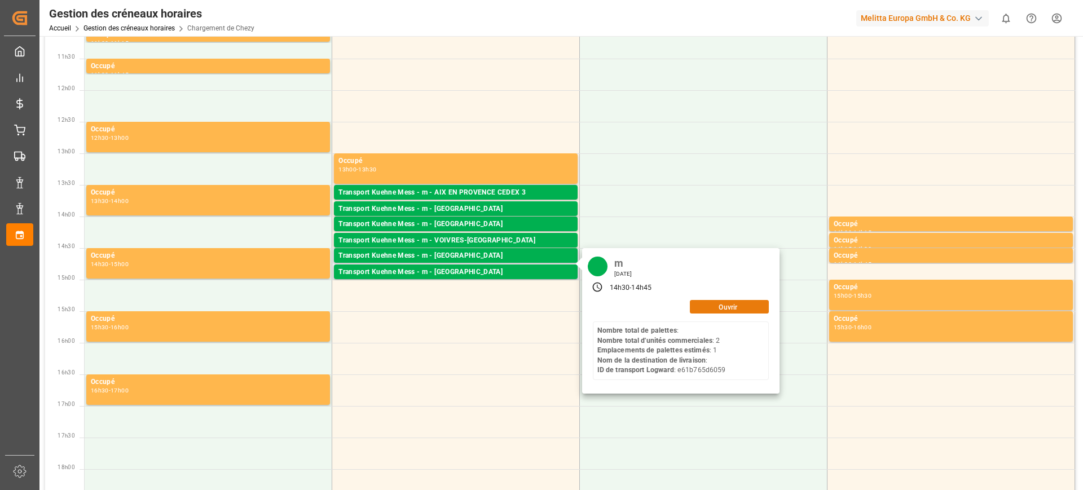
click at [710, 304] on button "Ouvrir" at bounding box center [729, 307] width 79 height 14
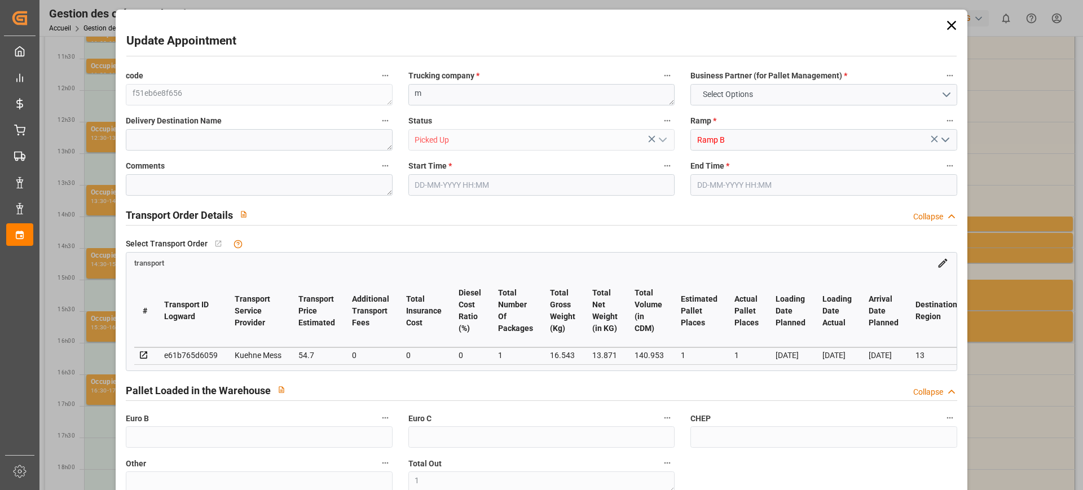
type input "0"
type input "1"
type input "0"
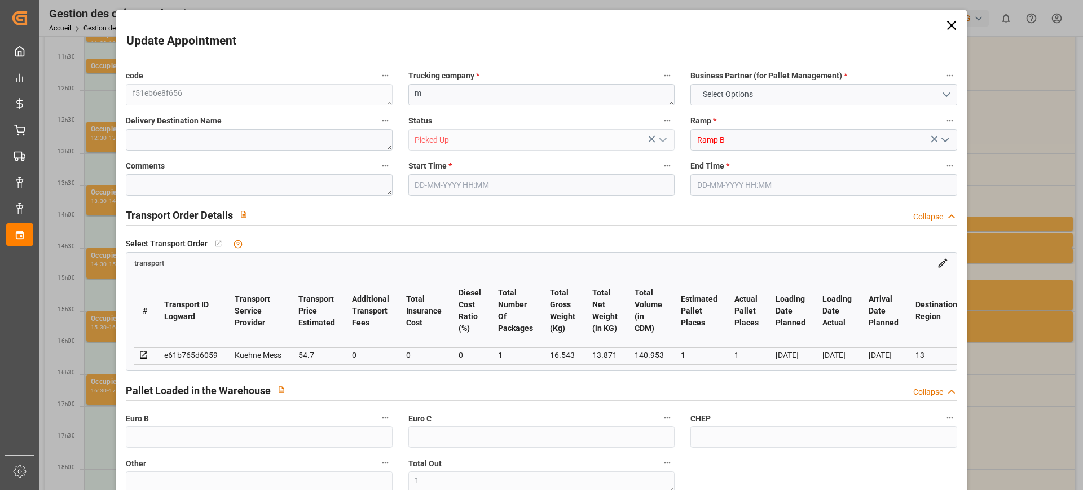
type input "0"
type input "1"
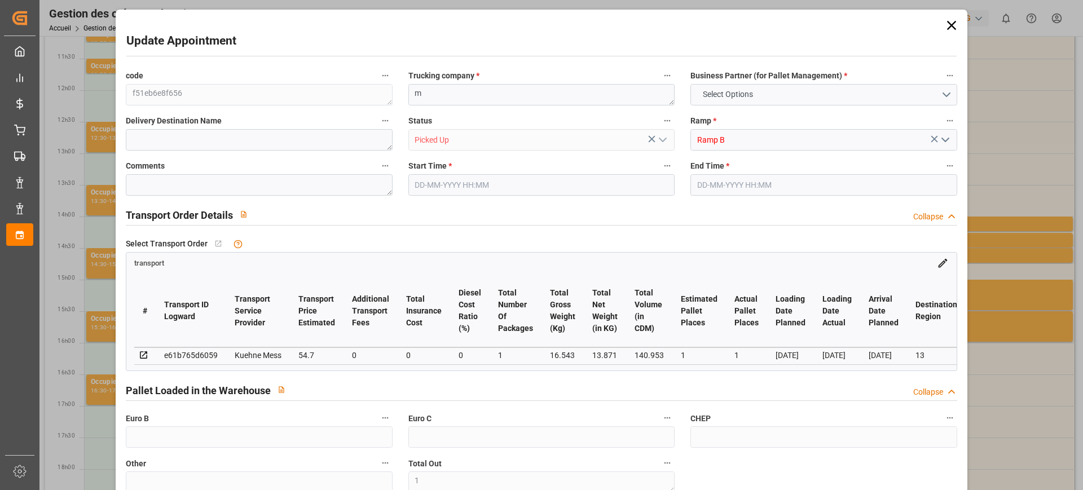
type input "54.7"
type input "0"
type input "54.7"
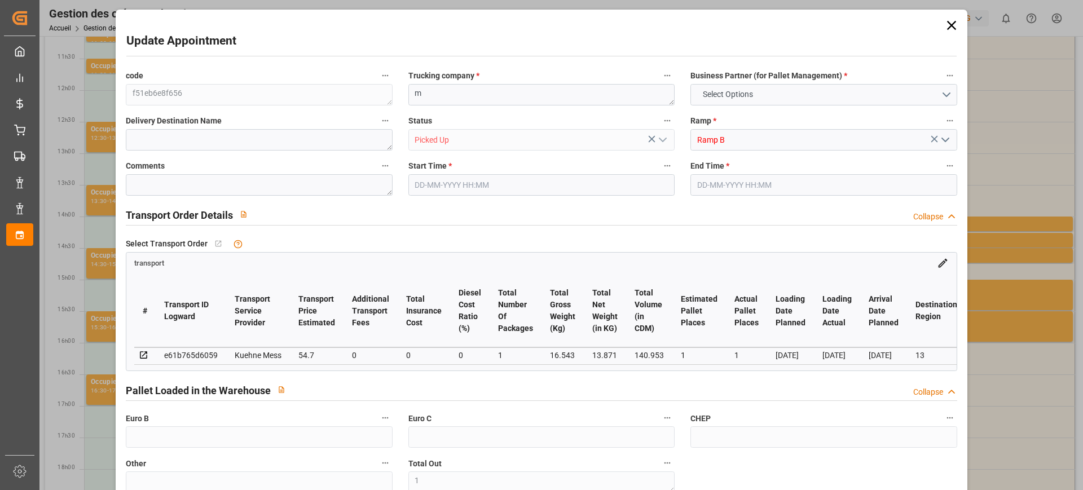
type input "0"
type input "1"
type input "13.871"
type input "39.543"
type input "140.953"
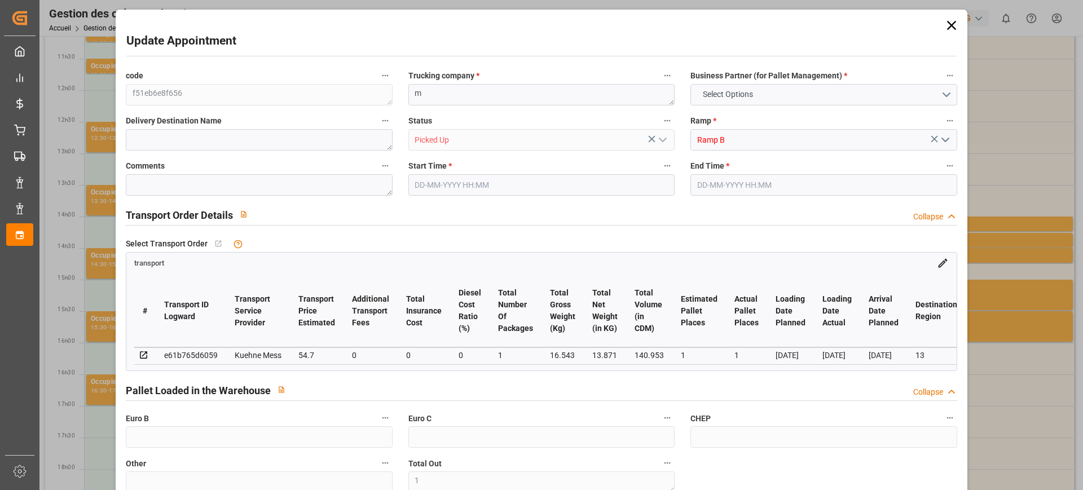
type input "13"
type input "0"
type input "2"
type input "1"
type input "101"
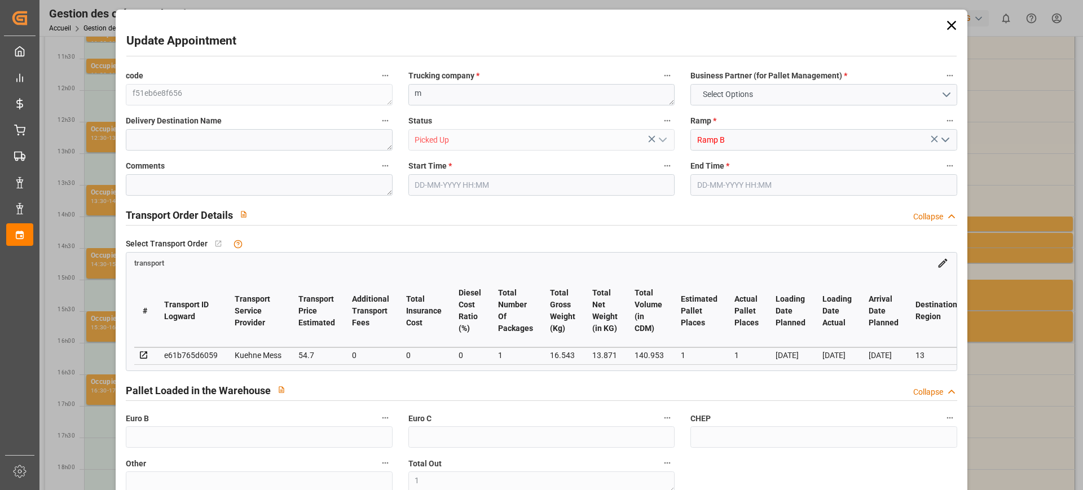
type input "16.543"
type input "0"
type input "4710.8598"
type input "0"
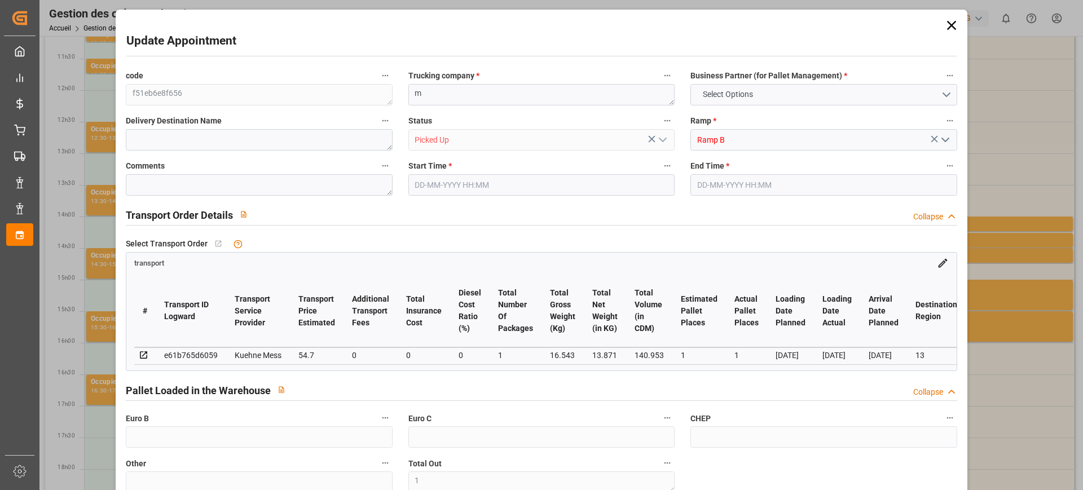
type input "21"
type input "35"
type input "[DATE] 14:30"
type input "[DATE] 14:45"
type input "[DATE] 14:29"
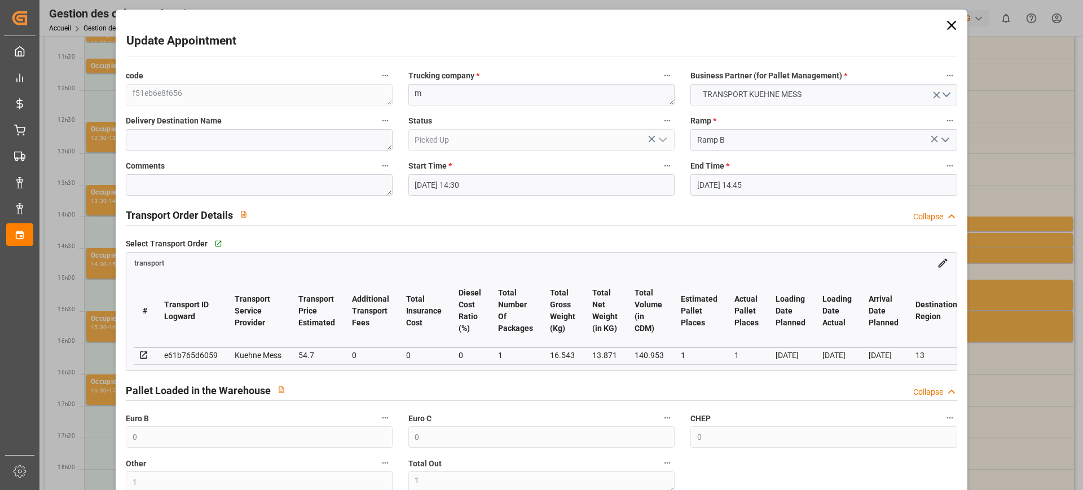
type input "[DATE] 14:28"
type input "[DATE]"
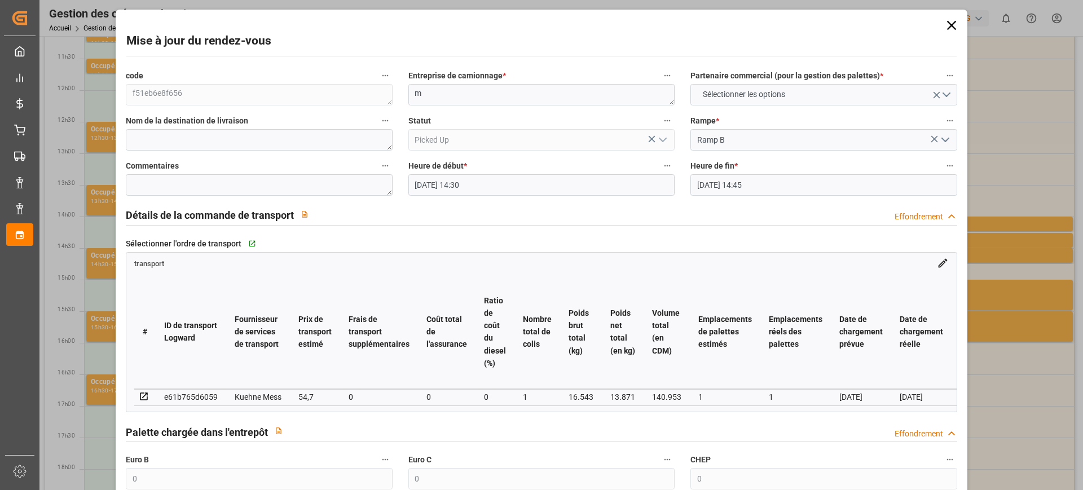
drag, startPoint x: 1006, startPoint y: 233, endPoint x: 997, endPoint y: 234, distance: 8.5
click at [1006, 233] on div "Mise à jour du rendez-vous code f51eb6e8f656 Entreprise de camionnage * m Parte…" at bounding box center [541, 245] width 1083 height 490
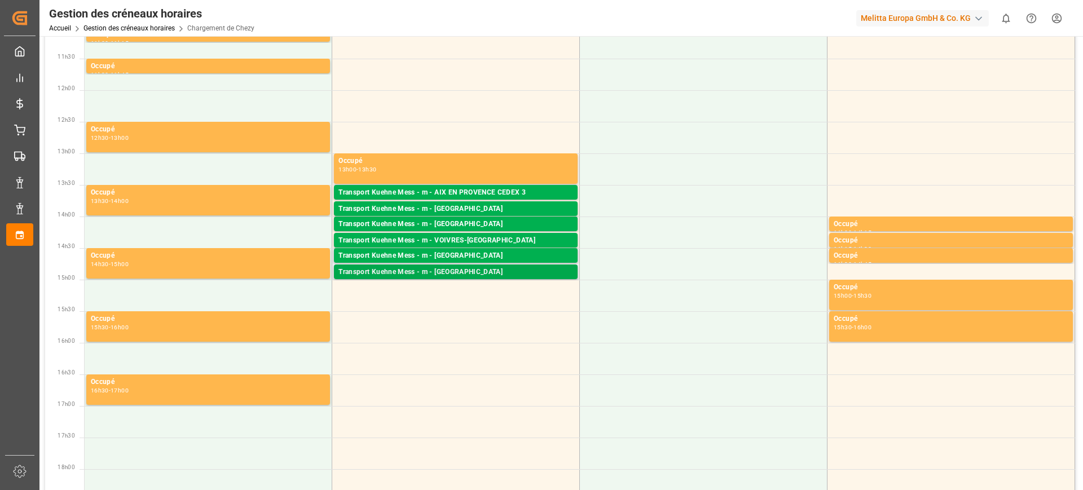
click at [479, 270] on div "Transport Kuehne Mess - m - [GEOGRAPHIC_DATA]" at bounding box center [455, 272] width 235 height 11
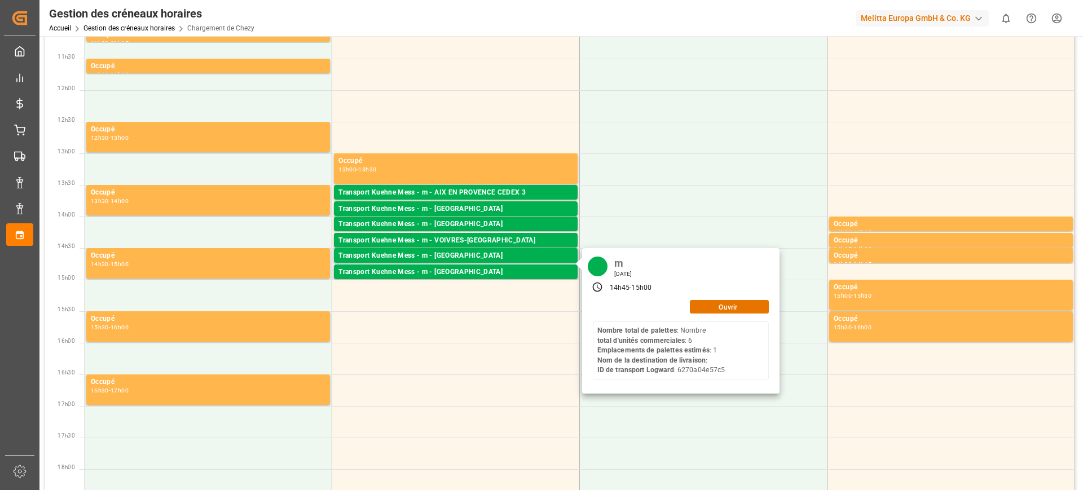
click at [741, 292] on div "14h45 - 15h00" at bounding box center [681, 287] width 192 height 17
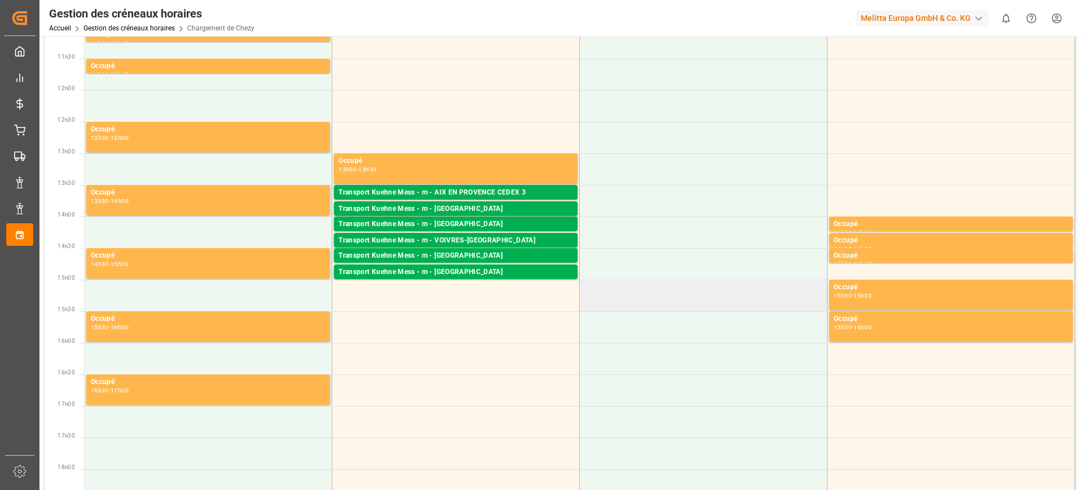
click at [741, 301] on td at bounding box center [704, 296] width 248 height 32
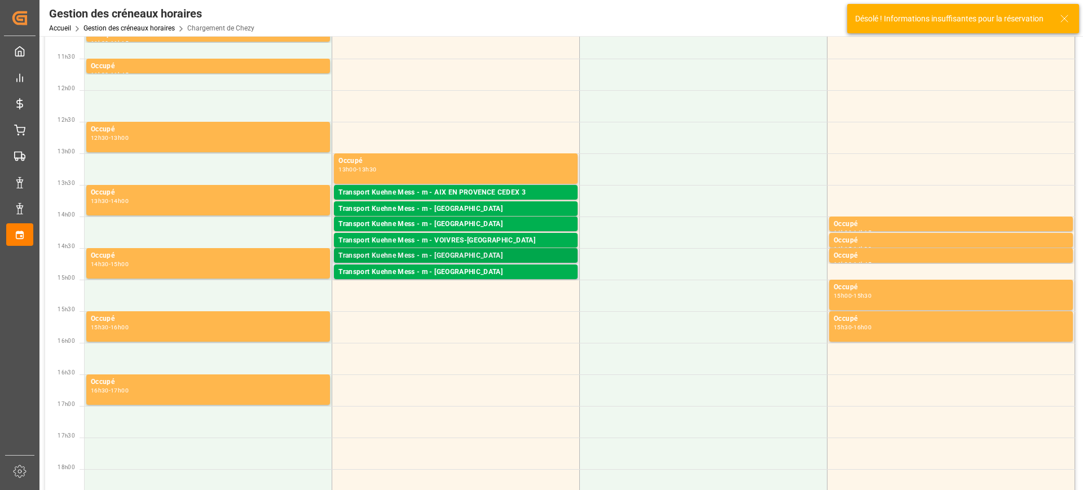
click at [488, 263] on div "Transport Kuehne Mess - m - FONTVIEILLE Palettes : ,TU : 2,Ville : [GEOGRAPHIC_…" at bounding box center [455, 256] width 247 height 16
click at [547, 276] on div "Transport Kuehne Mess - m - [GEOGRAPHIC_DATA]" at bounding box center [455, 272] width 235 height 11
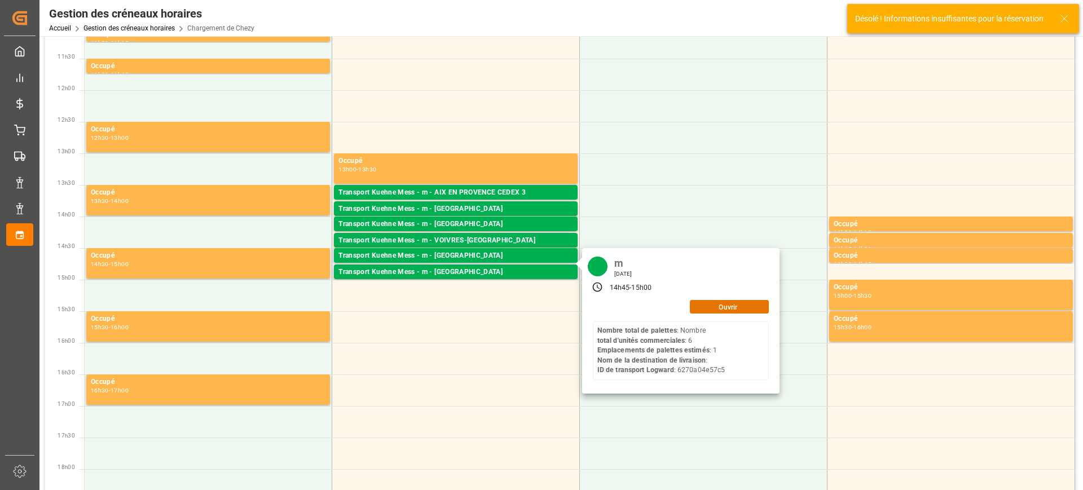
click at [726, 297] on div "m [DATE] 14h45 - 15h00 Ouvrir Nombre total de palettes : Nombre total d'unités …" at bounding box center [680, 321] width 197 height 146
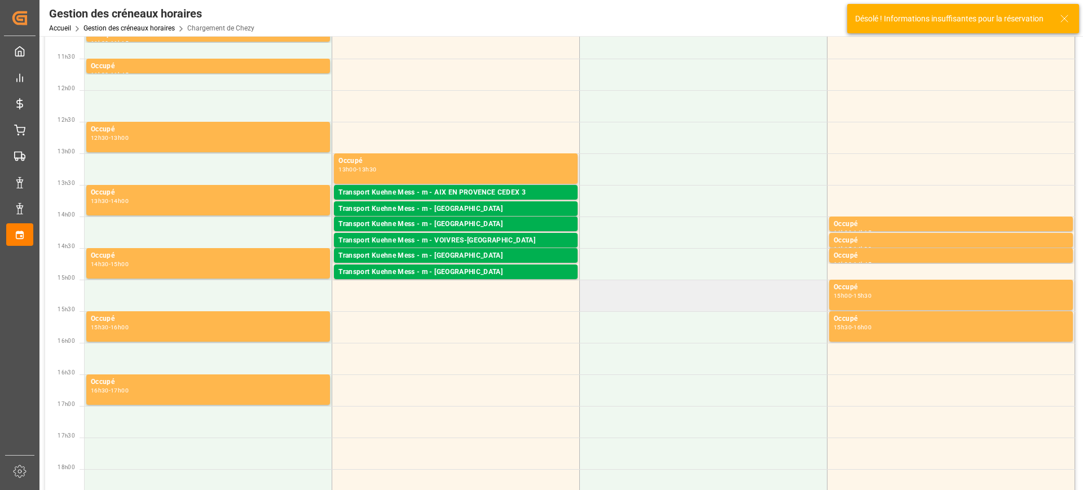
click at [726, 302] on td at bounding box center [704, 296] width 248 height 32
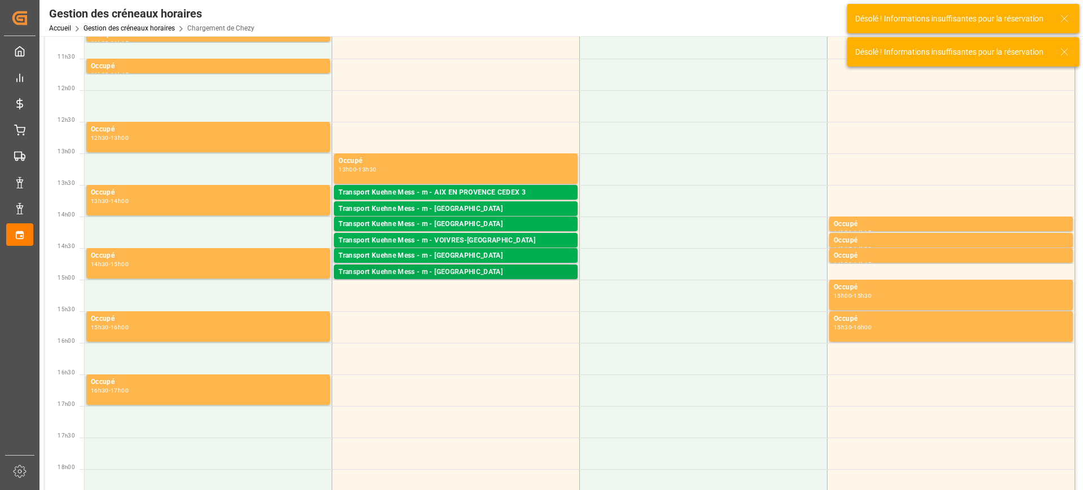
click at [443, 266] on div "Transport Kuehne Mess - m - PARIS Palettes : ,TU : 6,Ville : [GEOGRAPHIC_DATA],…" at bounding box center [456, 272] width 244 height 15
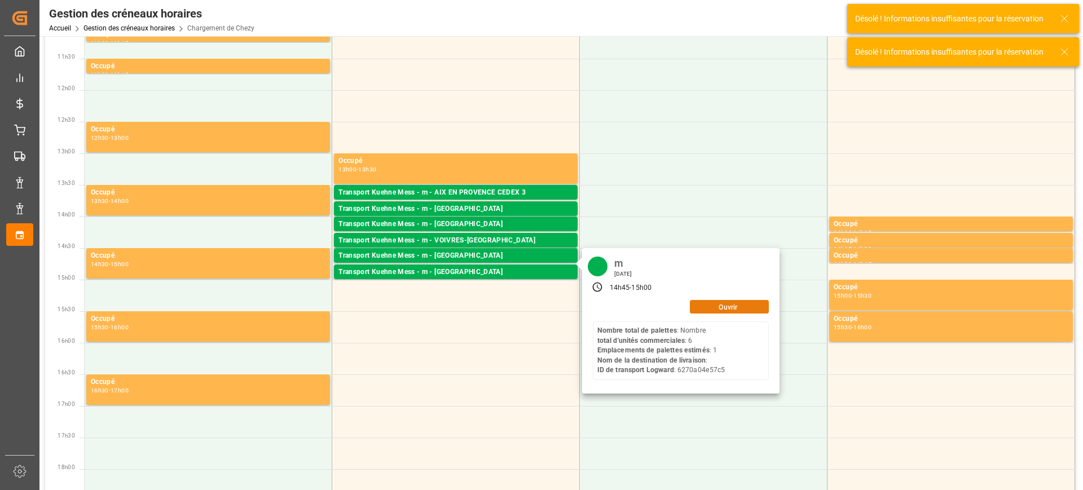
click at [710, 303] on button "Ouvrir" at bounding box center [729, 307] width 79 height 14
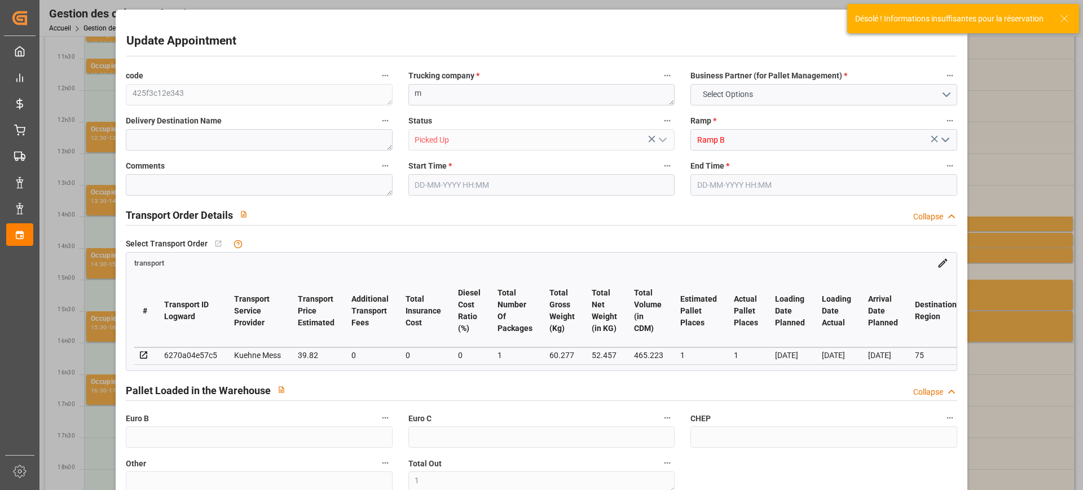
type input "0"
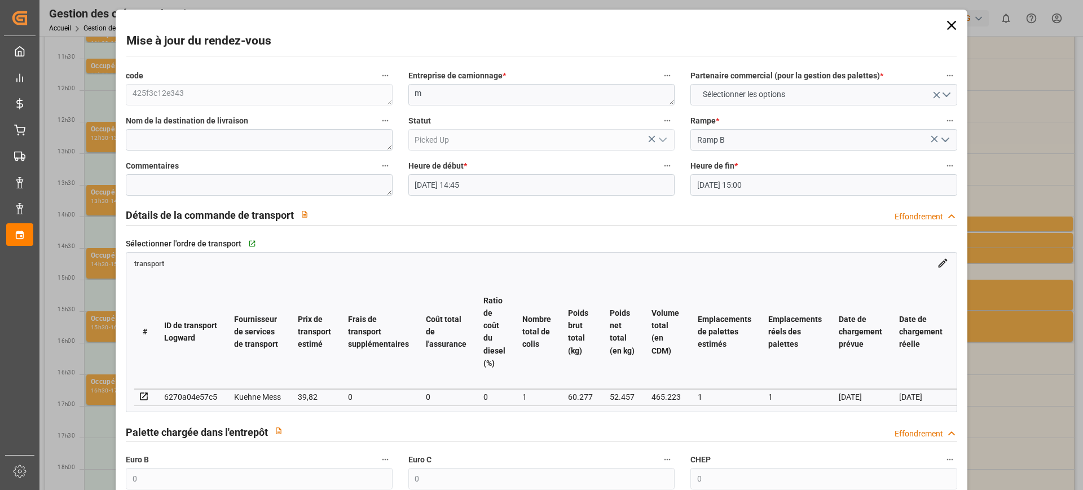
click at [995, 268] on div "Mise à jour du rendez-vous code 425f3c12e343 Entreprise de camionnage * m Parte…" at bounding box center [541, 245] width 1083 height 490
